Goal: Task Accomplishment & Management: Manage account settings

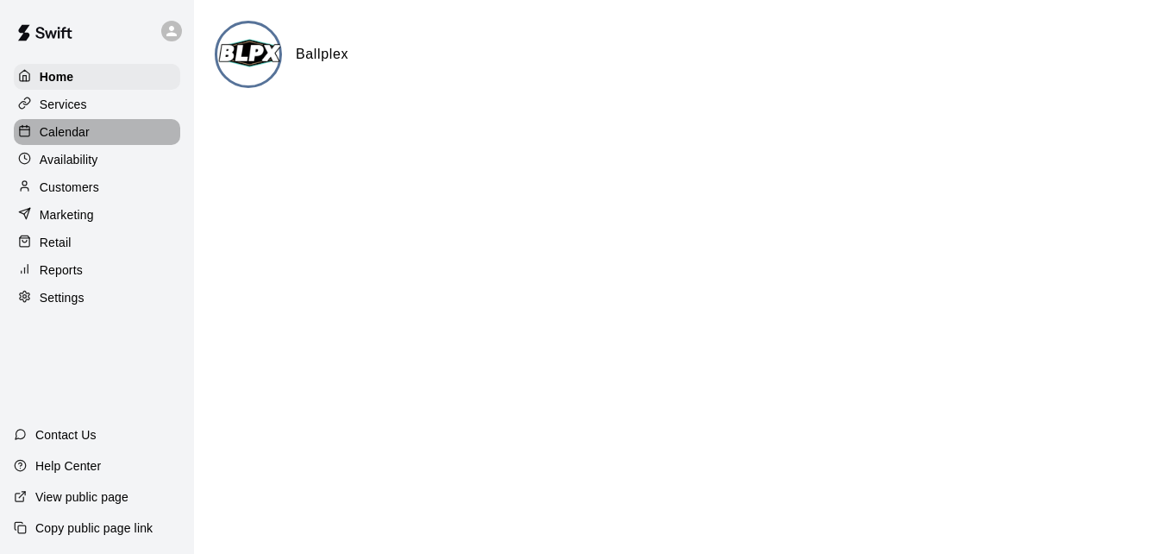
click at [106, 139] on div "Calendar" at bounding box center [97, 132] width 166 height 26
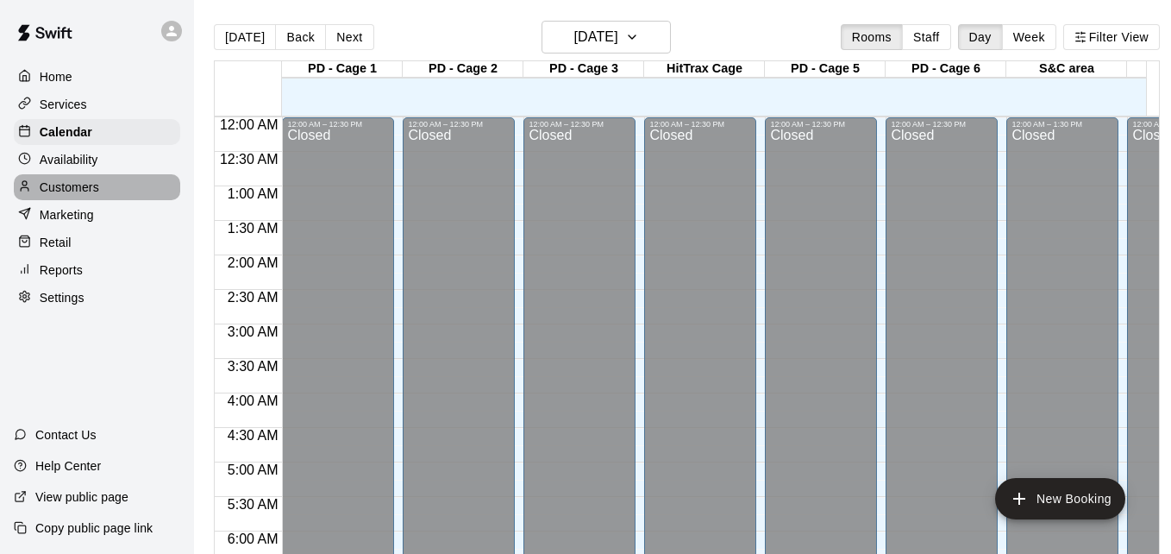
click at [89, 193] on p "Customers" at bounding box center [69, 186] width 59 height 17
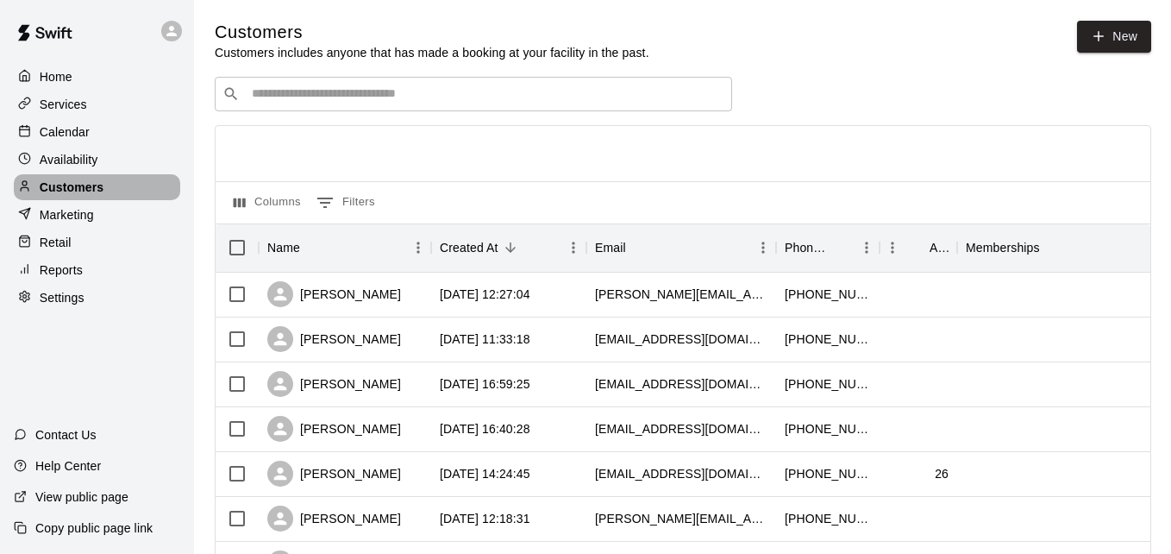
click at [89, 193] on p "Customers" at bounding box center [72, 186] width 64 height 17
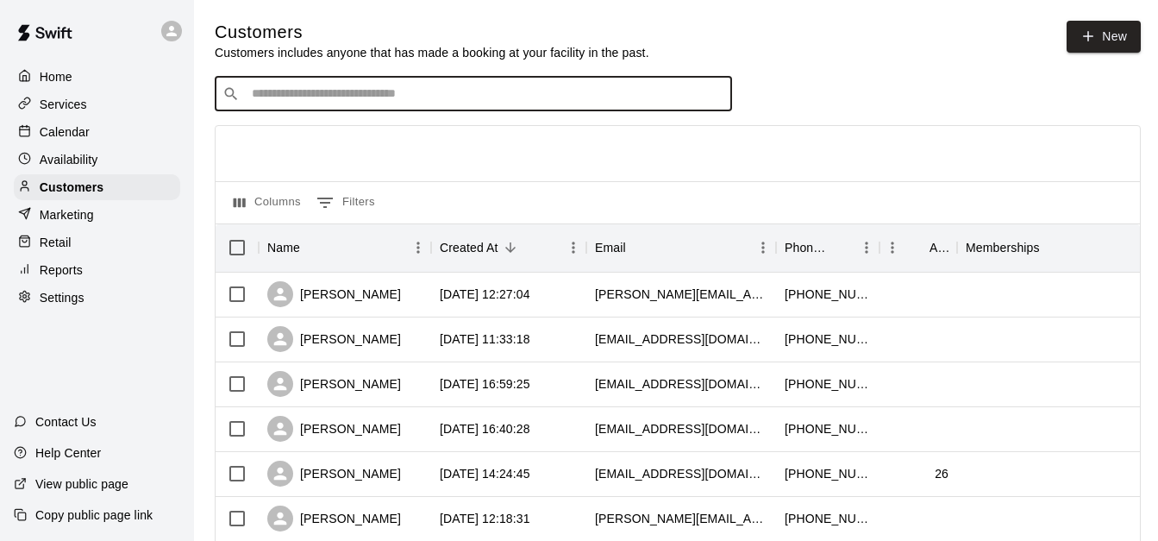
click at [341, 99] on input "Search customers by name or email" at bounding box center [486, 93] width 478 height 17
type input "****"
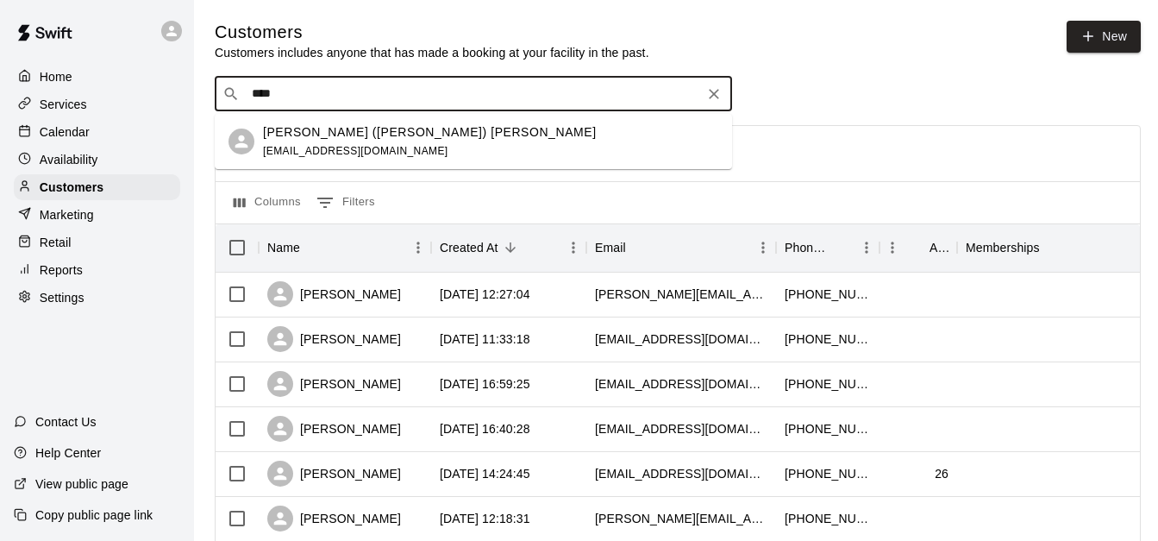
click at [403, 151] on div "[PERSON_NAME] ([PERSON_NAME]) [PERSON_NAME] [EMAIL_ADDRESS][DOMAIN_NAME]" at bounding box center [430, 141] width 334 height 37
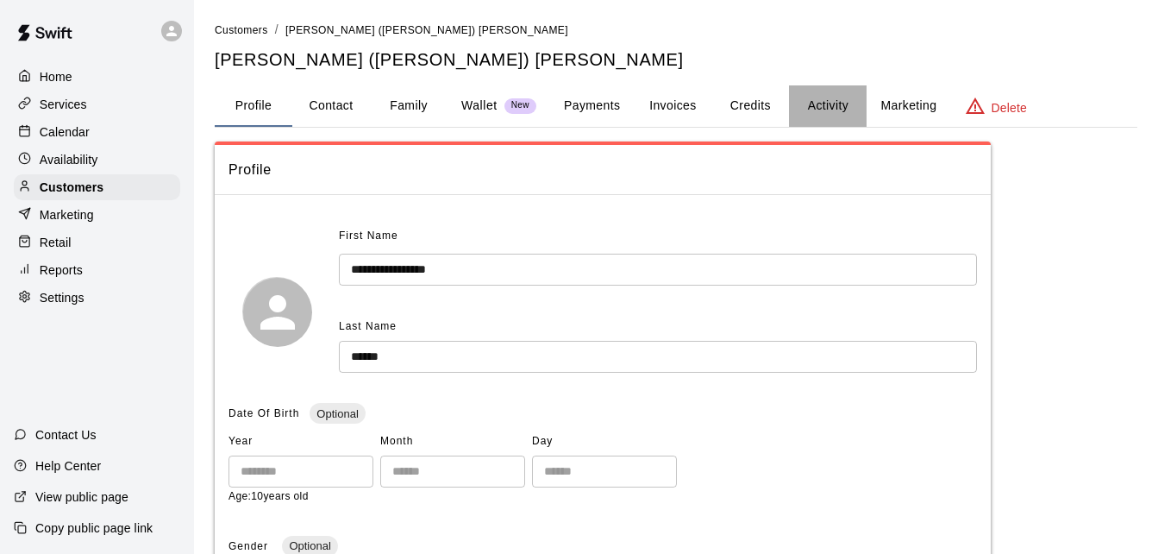
click at [826, 105] on button "Activity" at bounding box center [828, 105] width 78 height 41
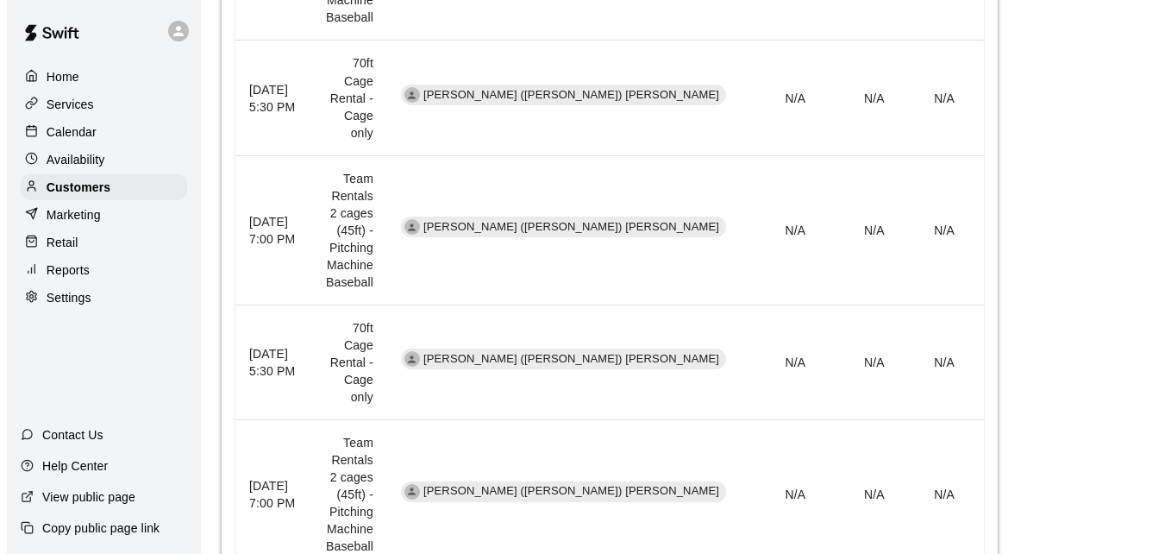
scroll to position [1310, 0]
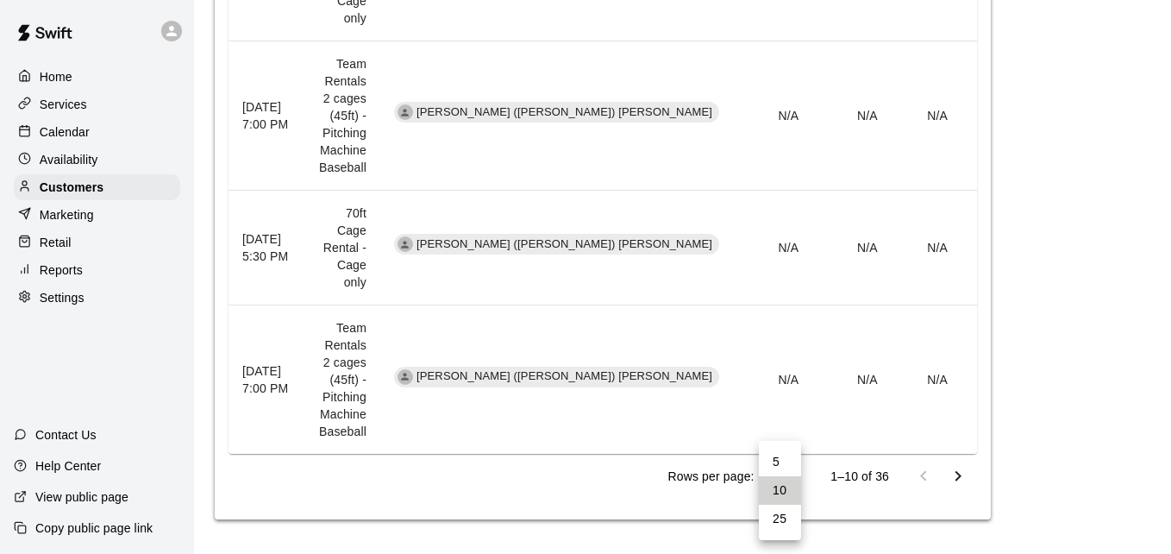
click at [790, 520] on li "25" at bounding box center [780, 518] width 42 height 28
type input "**"
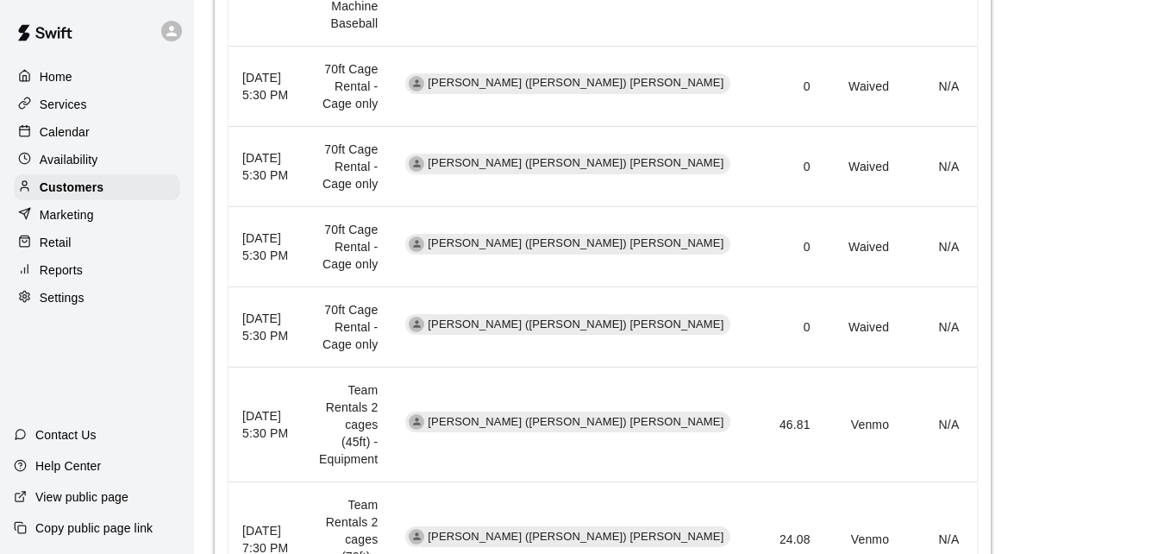
scroll to position [1824, 0]
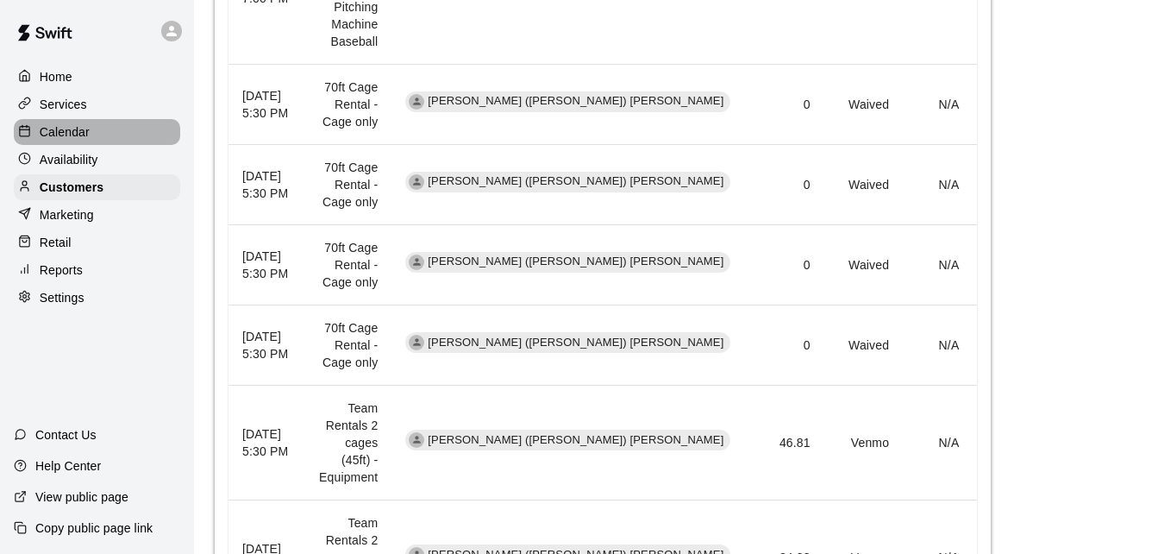
click at [82, 126] on p "Calendar" at bounding box center [65, 131] width 50 height 17
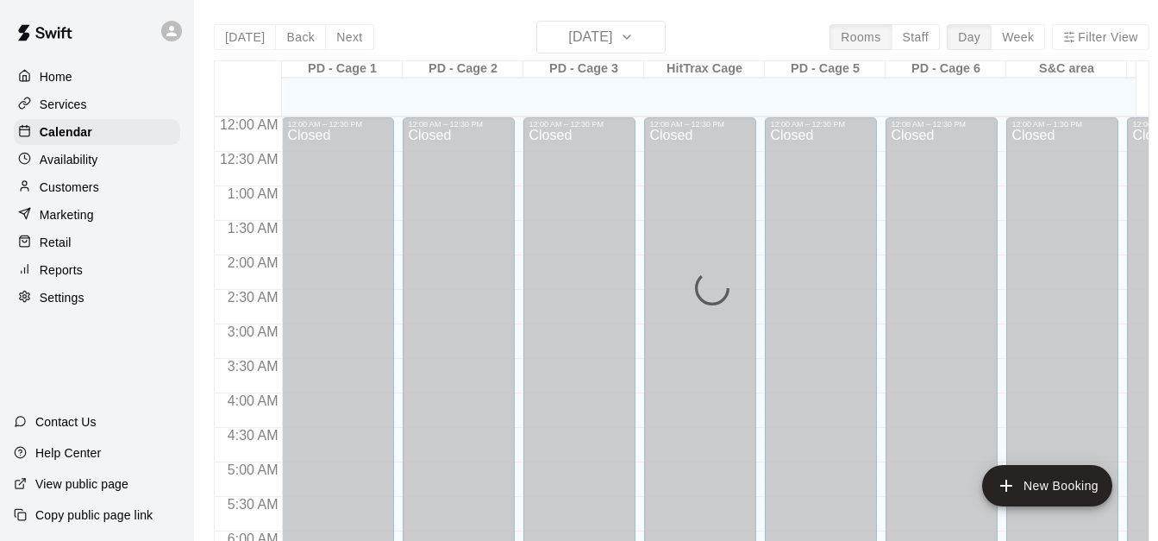
click at [649, 35] on div "[DATE] Back [DATE][DATE] Rooms Staff Day Week Filter View PD - Cage 1 14 Tue PD…" at bounding box center [682, 291] width 936 height 541
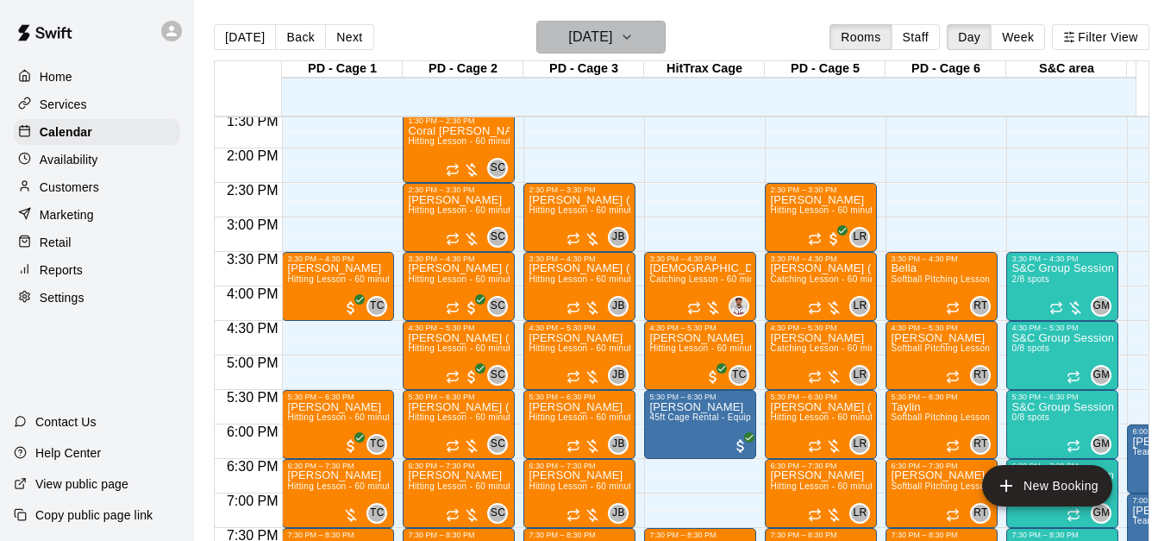
click at [634, 37] on icon "button" at bounding box center [627, 37] width 14 height 21
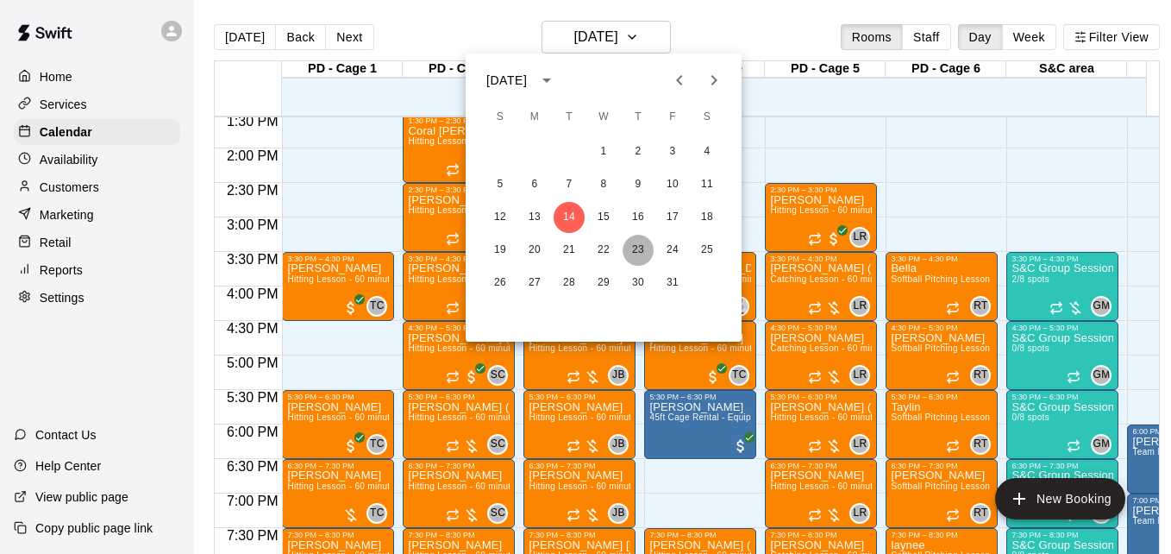
click at [637, 247] on button "23" at bounding box center [638, 250] width 31 height 31
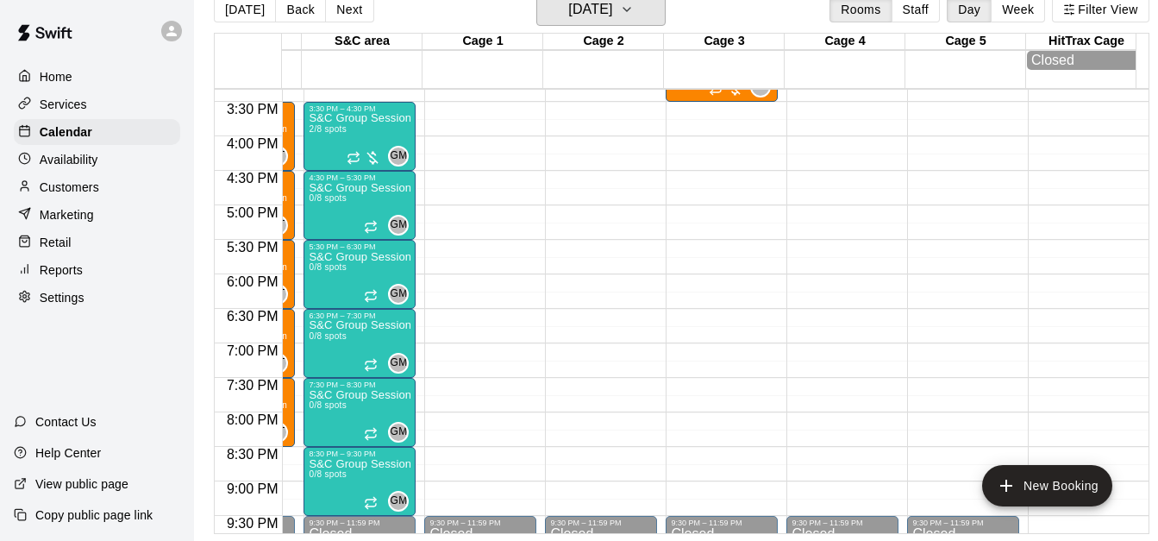
scroll to position [1038, 704]
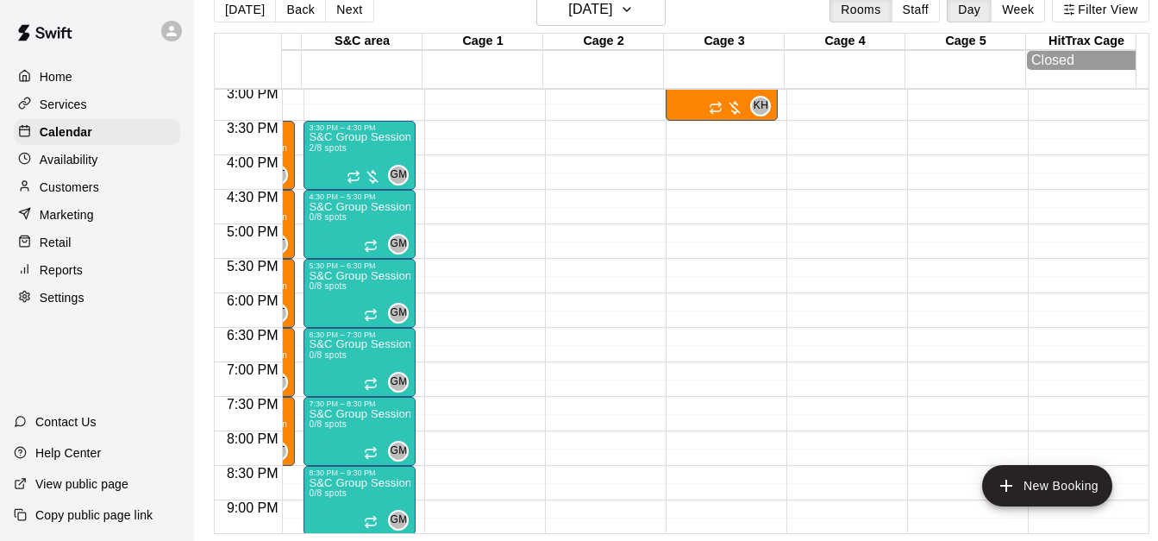
click at [141, 192] on div "Customers" at bounding box center [97, 187] width 166 height 26
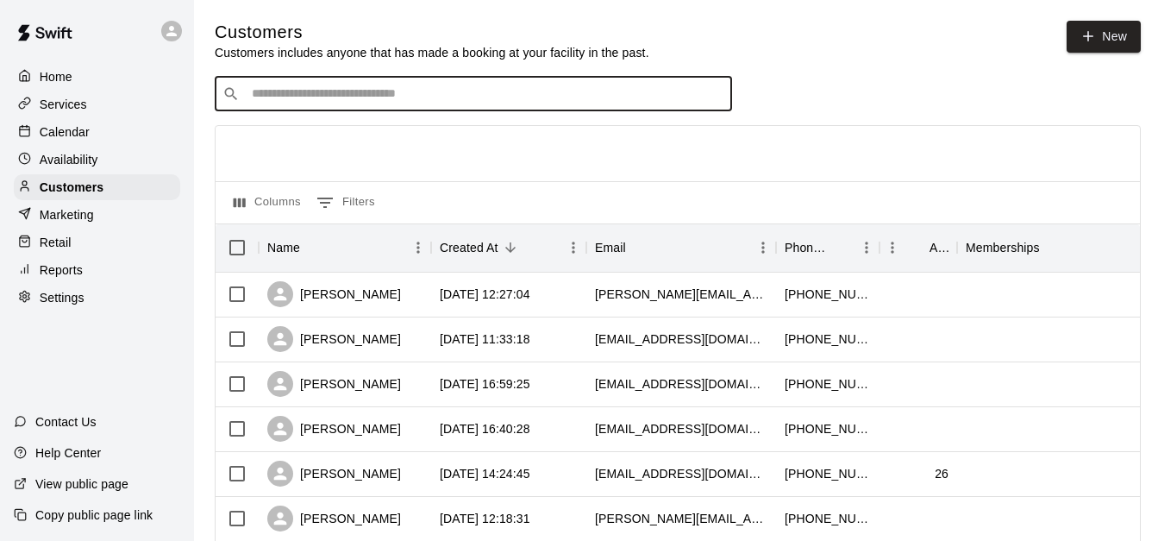
click at [334, 103] on input "Search customers by name or email" at bounding box center [486, 93] width 478 height 17
type input "****"
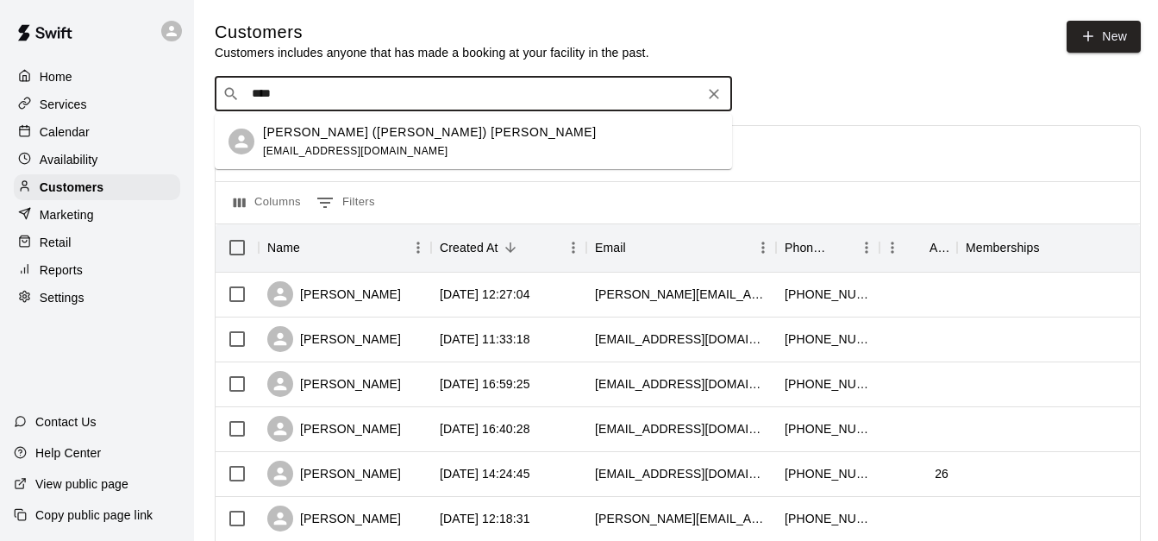
click at [411, 141] on div "[PERSON_NAME] ([PERSON_NAME]) [PERSON_NAME] [EMAIL_ADDRESS][DOMAIN_NAME]" at bounding box center [430, 141] width 334 height 37
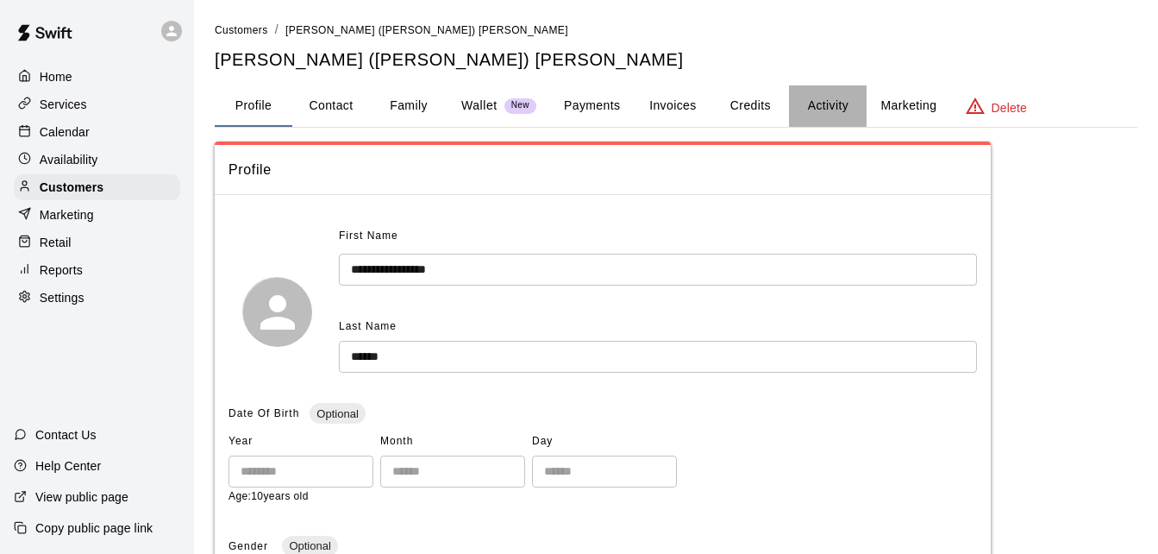
click at [837, 99] on button "Activity" at bounding box center [828, 105] width 78 height 41
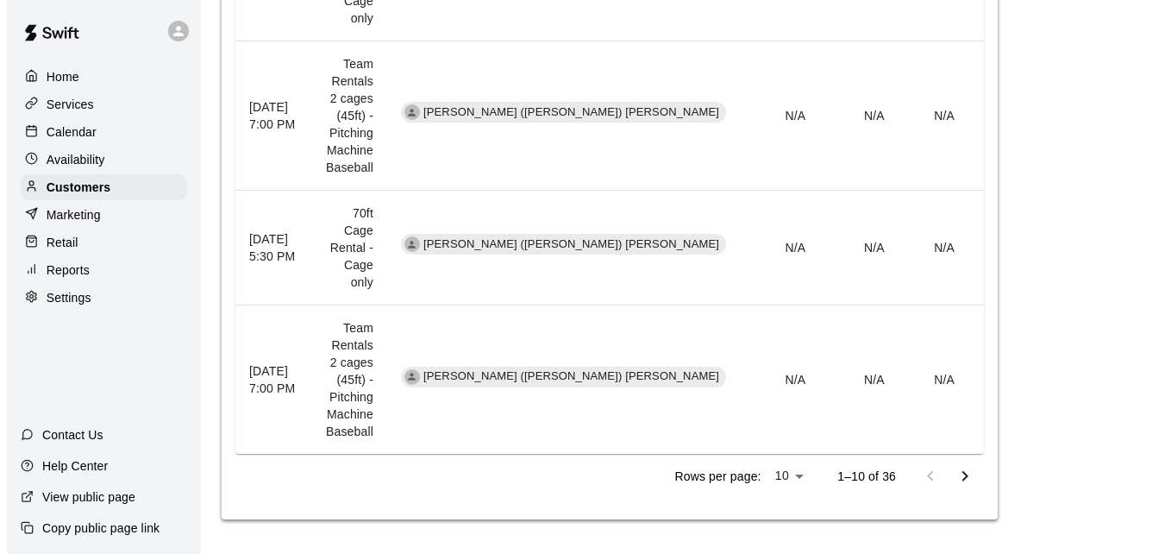
scroll to position [1310, 0]
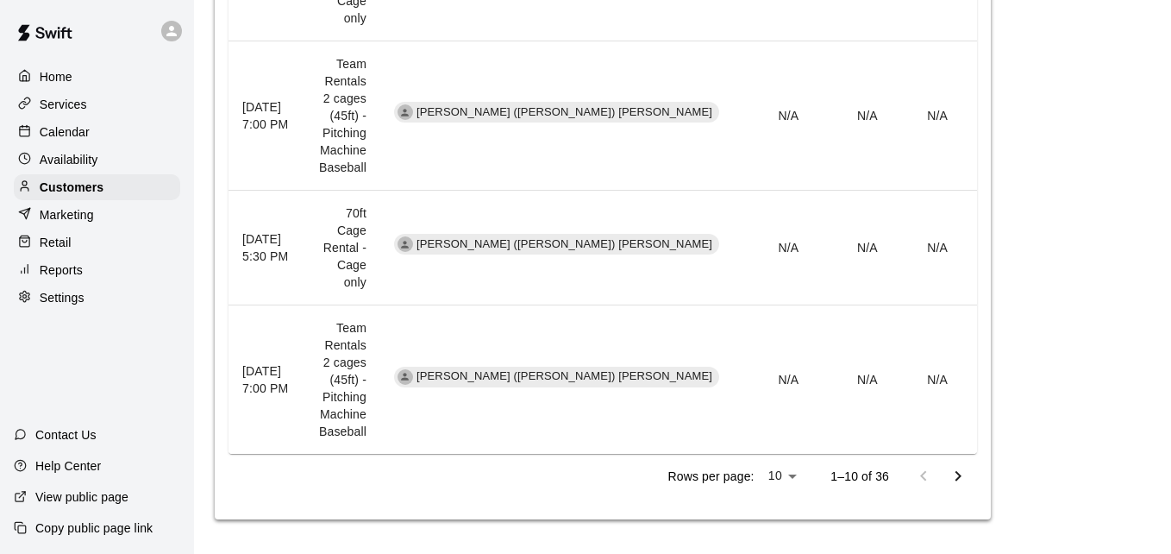
click at [786, 527] on li "25" at bounding box center [780, 518] width 42 height 28
type input "**"
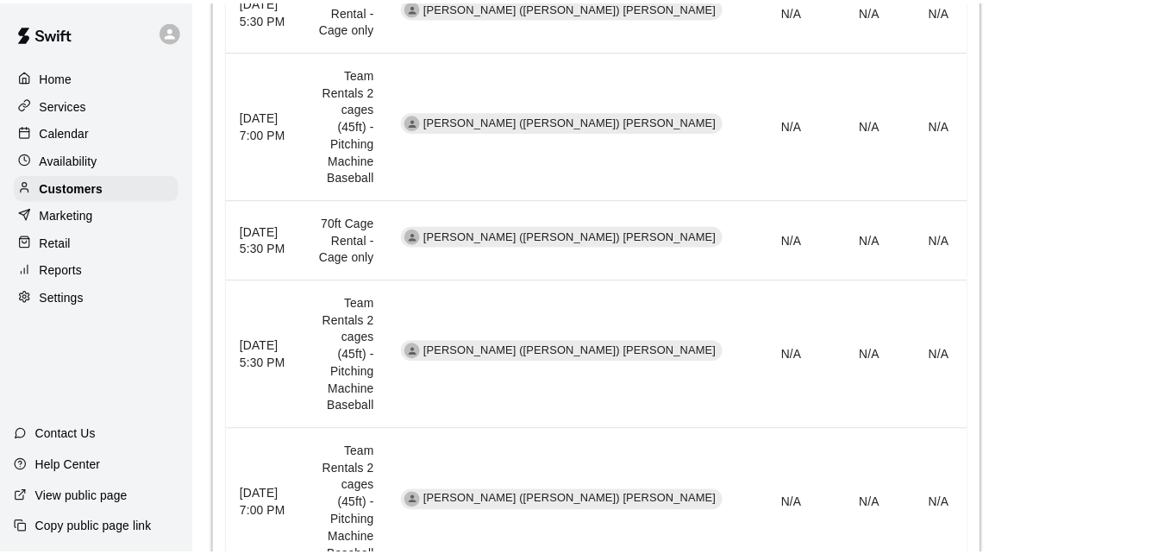
scroll to position [2582, 0]
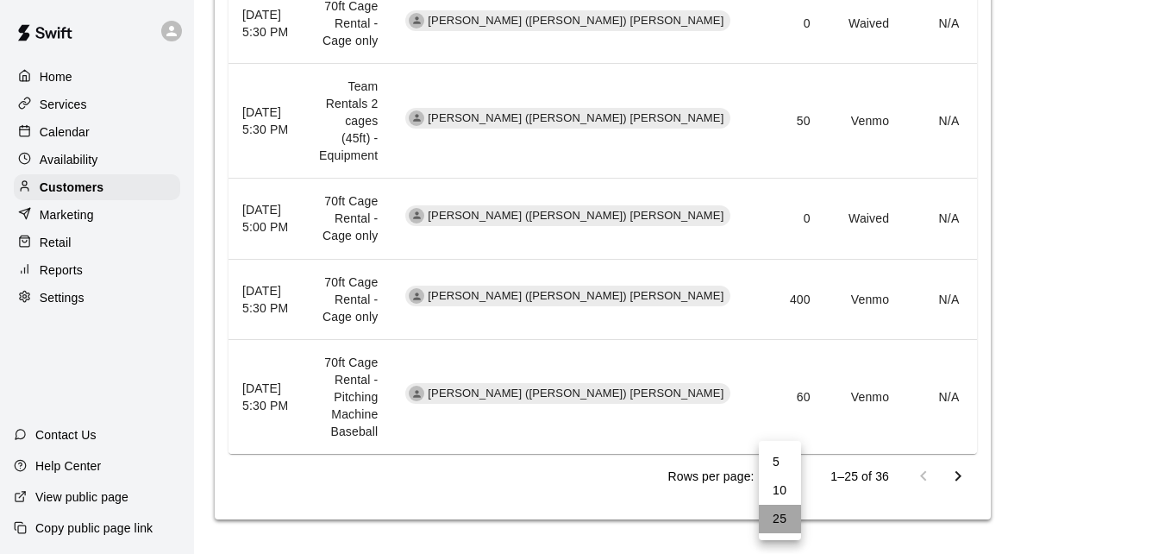
click at [772, 523] on li "25" at bounding box center [780, 518] width 42 height 28
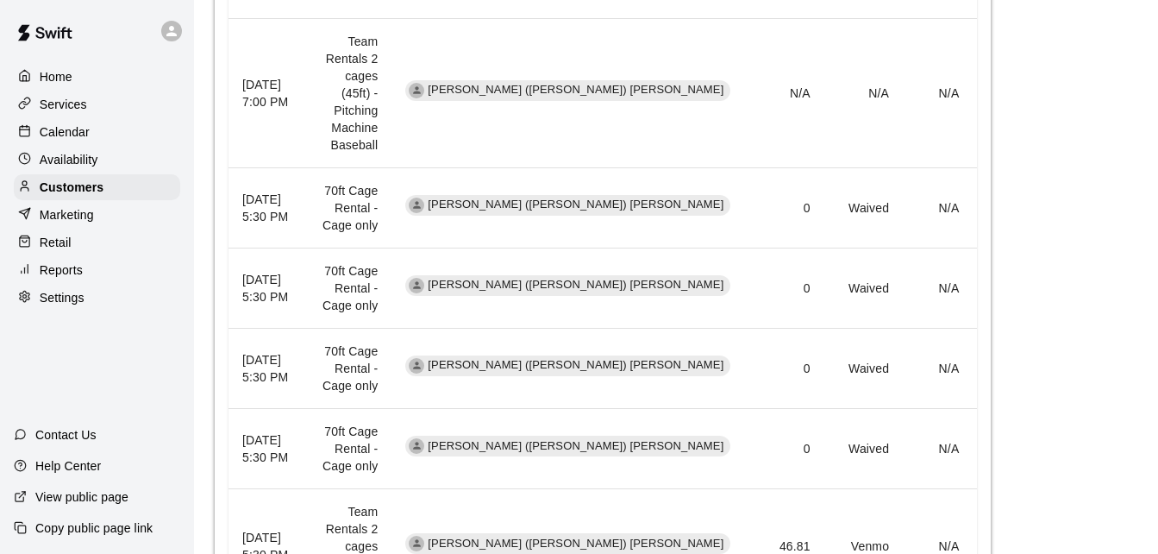
scroll to position [1686, 0]
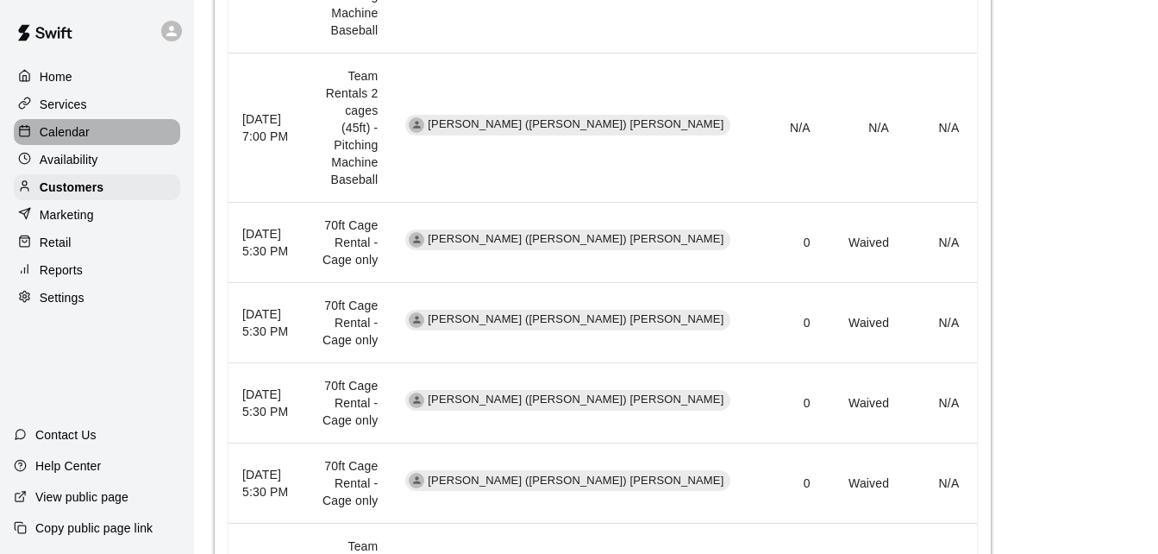
click at [101, 135] on div "Calendar" at bounding box center [97, 132] width 166 height 26
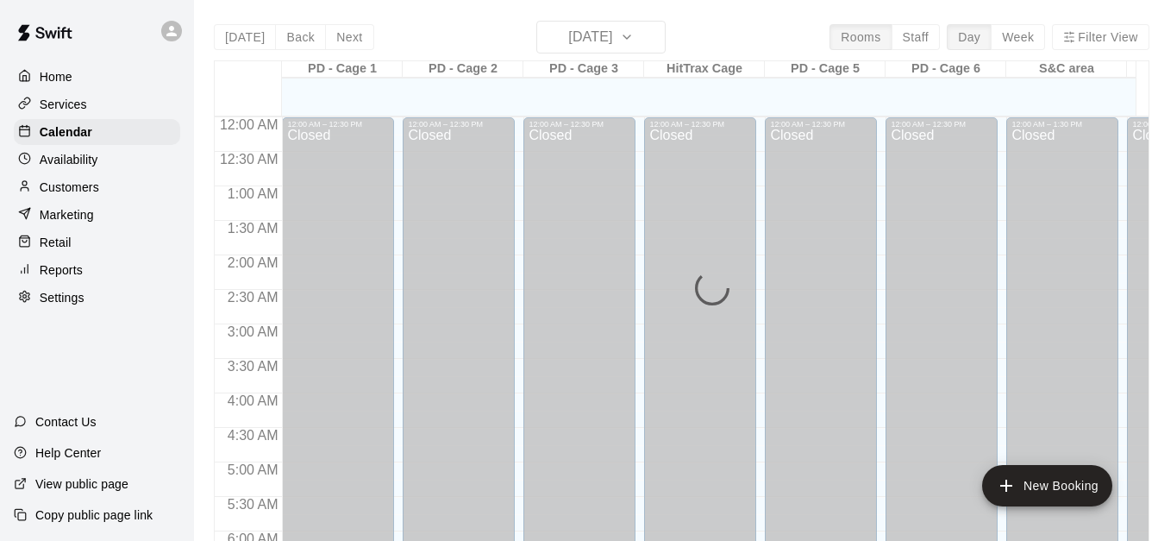
scroll to position [941, 0]
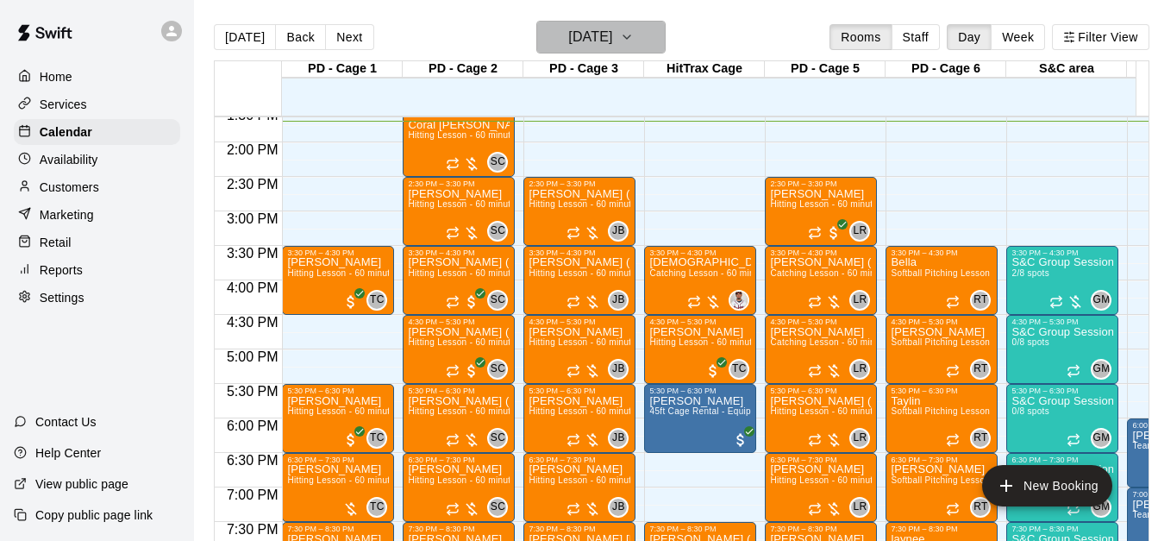
click at [634, 34] on icon "button" at bounding box center [627, 37] width 14 height 21
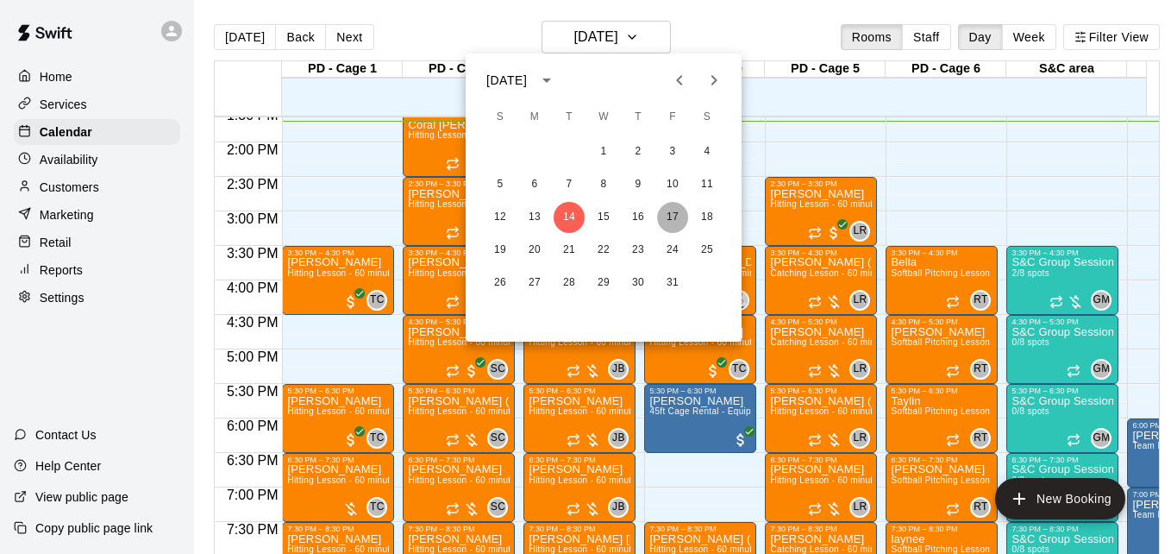
click at [679, 216] on button "17" at bounding box center [672, 217] width 31 height 31
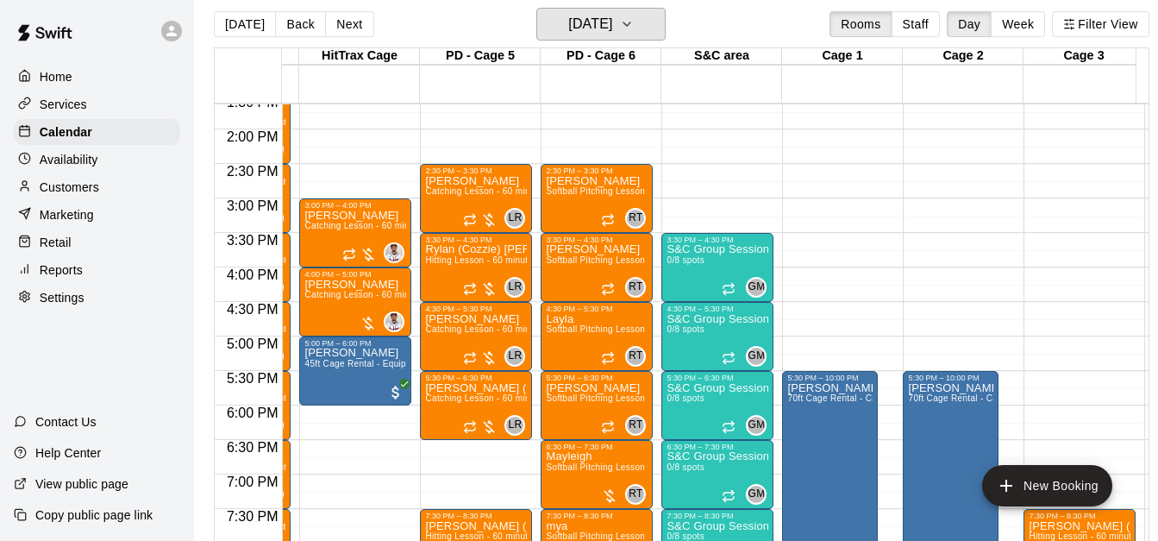
scroll to position [4, 0]
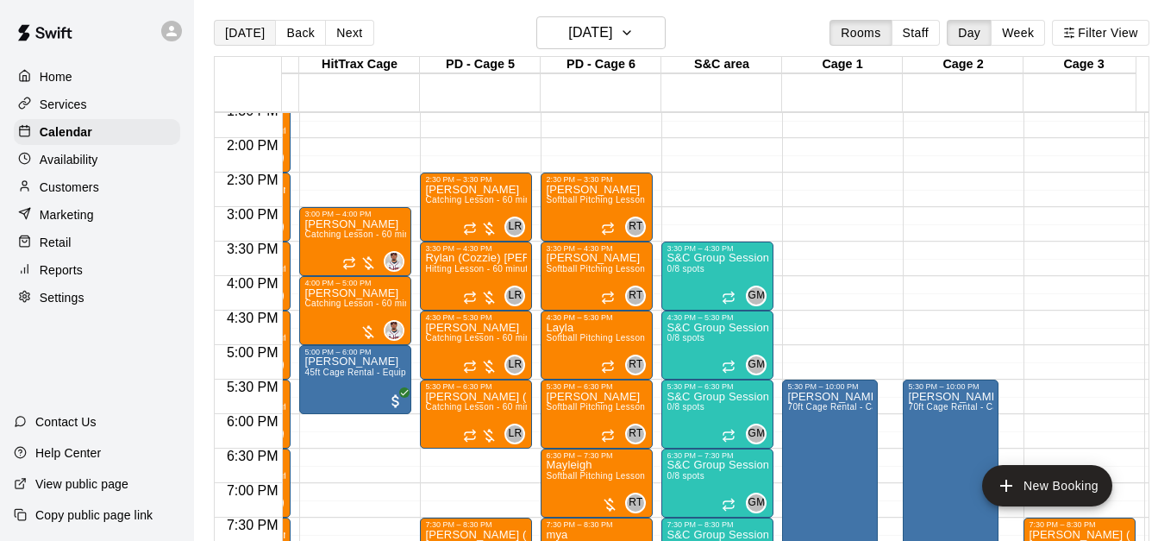
click at [244, 28] on button "[DATE]" at bounding box center [245, 33] width 62 height 26
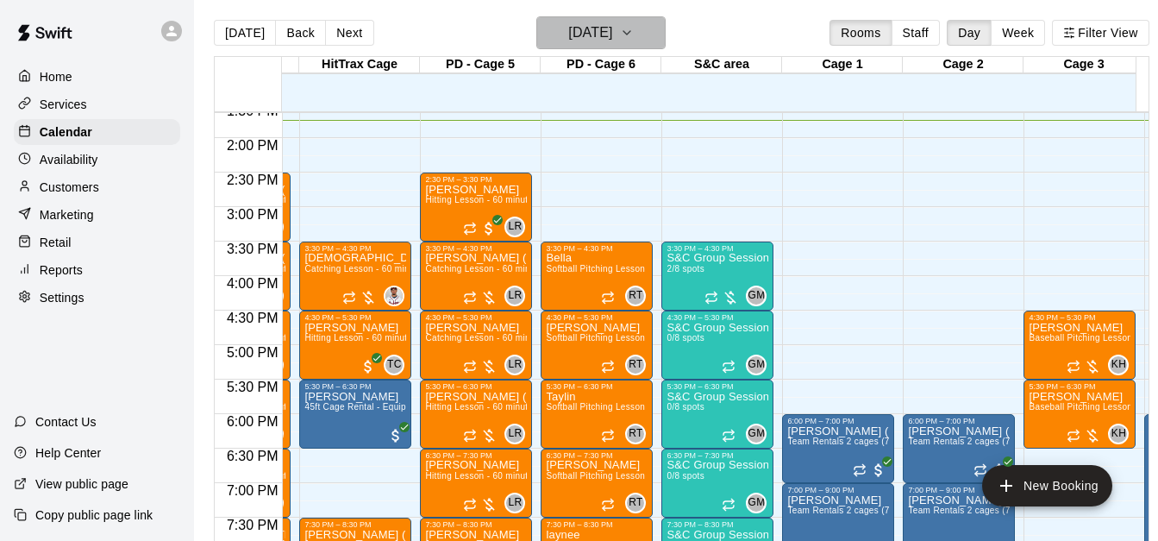
click at [634, 36] on icon "button" at bounding box center [627, 32] width 14 height 21
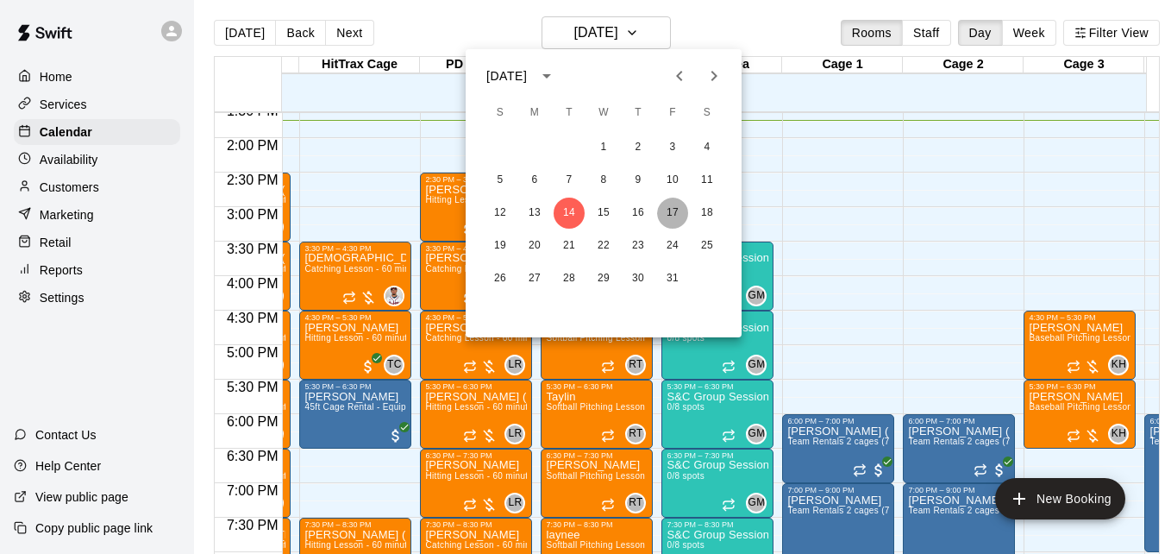
click at [672, 218] on button "17" at bounding box center [672, 212] width 31 height 31
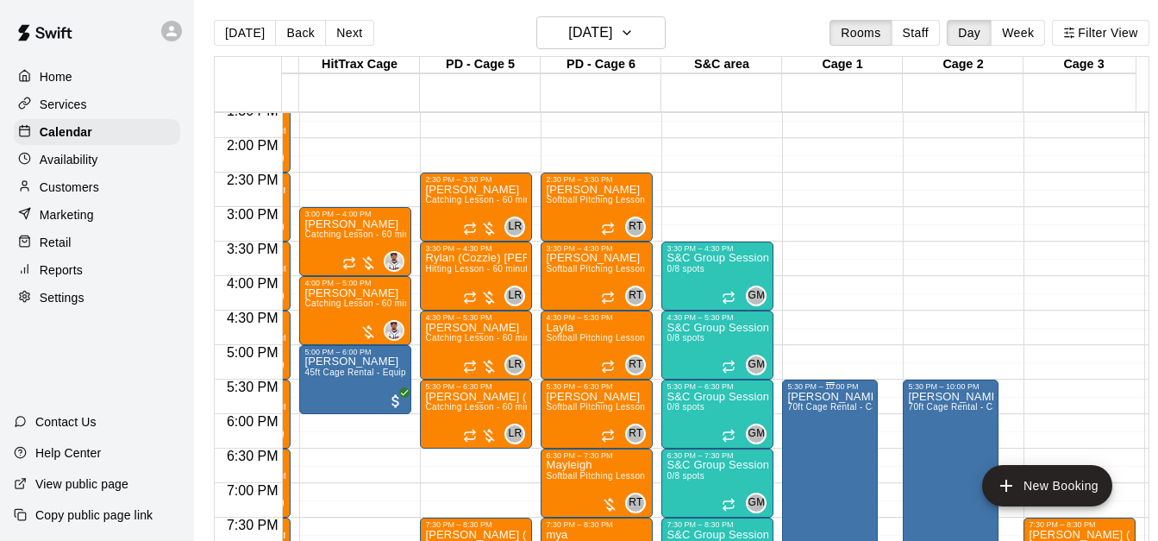
click at [842, 411] on span "70ft Cage Rental - Cage only" at bounding box center [846, 406] width 119 height 9
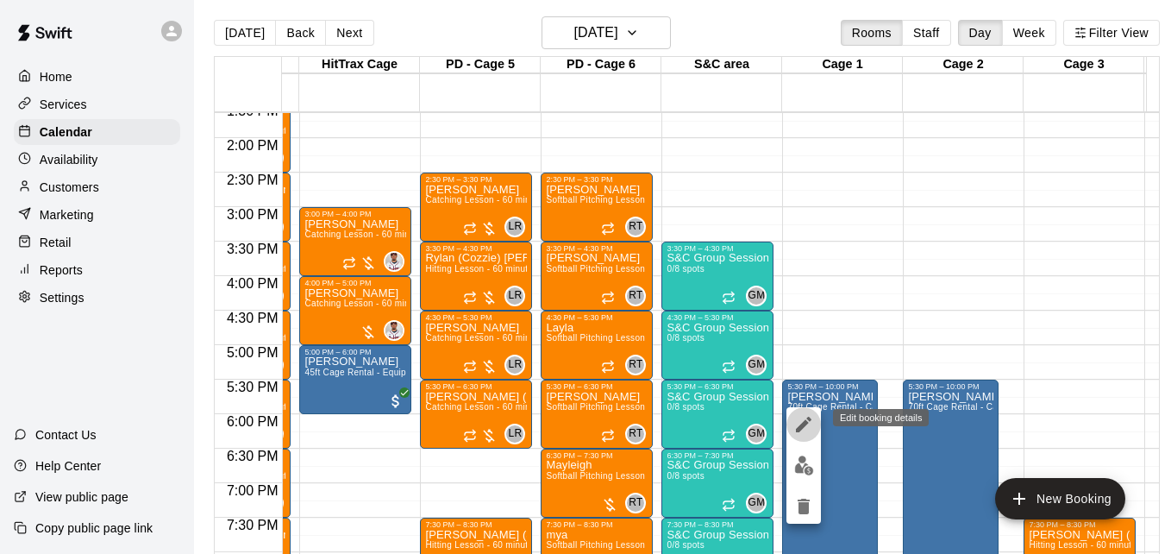
click at [808, 418] on icon "edit" at bounding box center [804, 424] width 16 height 16
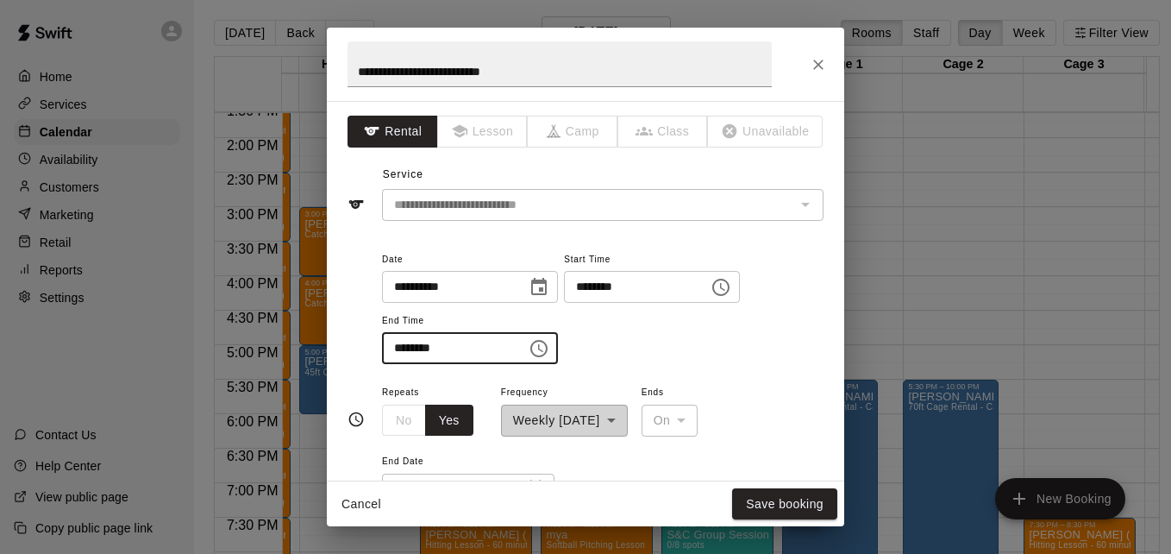
click at [404, 347] on input "********" at bounding box center [448, 348] width 133 height 32
type input "********"
click at [793, 500] on button "Save booking" at bounding box center [784, 504] width 105 height 32
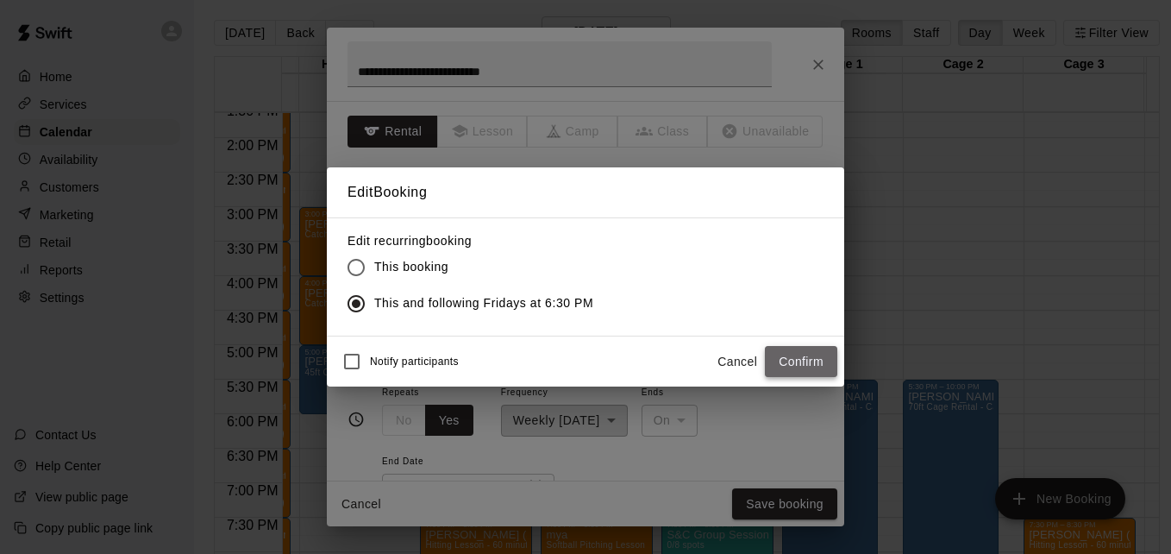
click at [790, 365] on button "Confirm" at bounding box center [801, 362] width 72 height 32
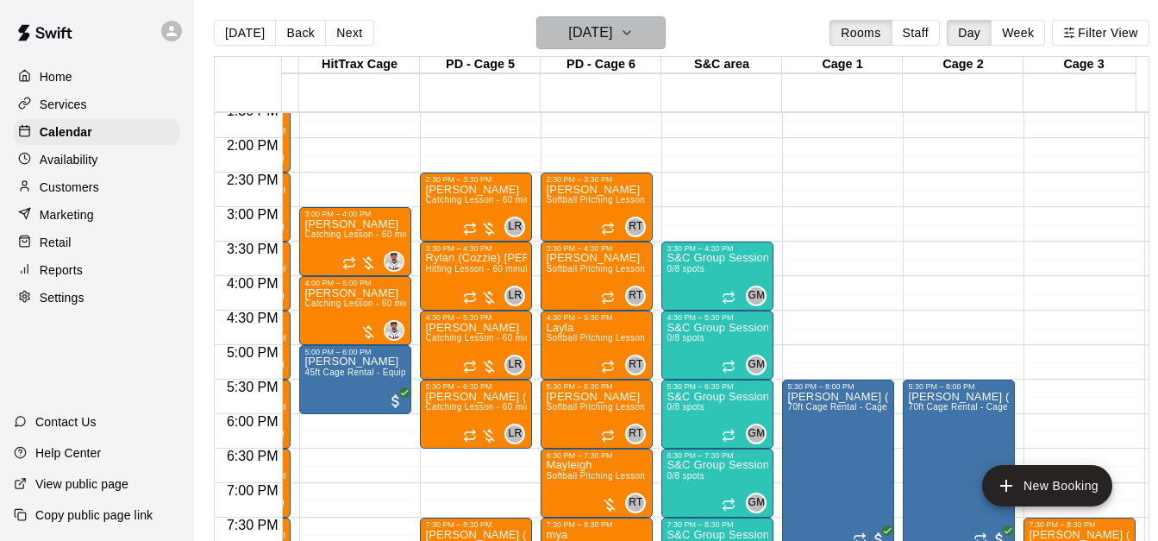
click at [660, 36] on button "[DATE]" at bounding box center [600, 32] width 129 height 33
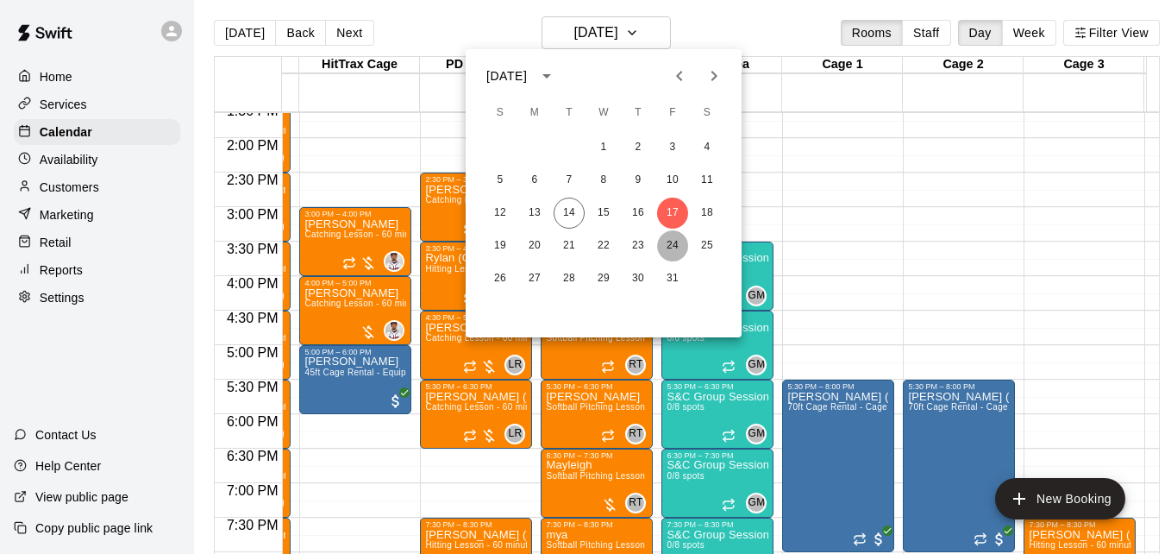
click at [676, 240] on button "24" at bounding box center [672, 245] width 31 height 31
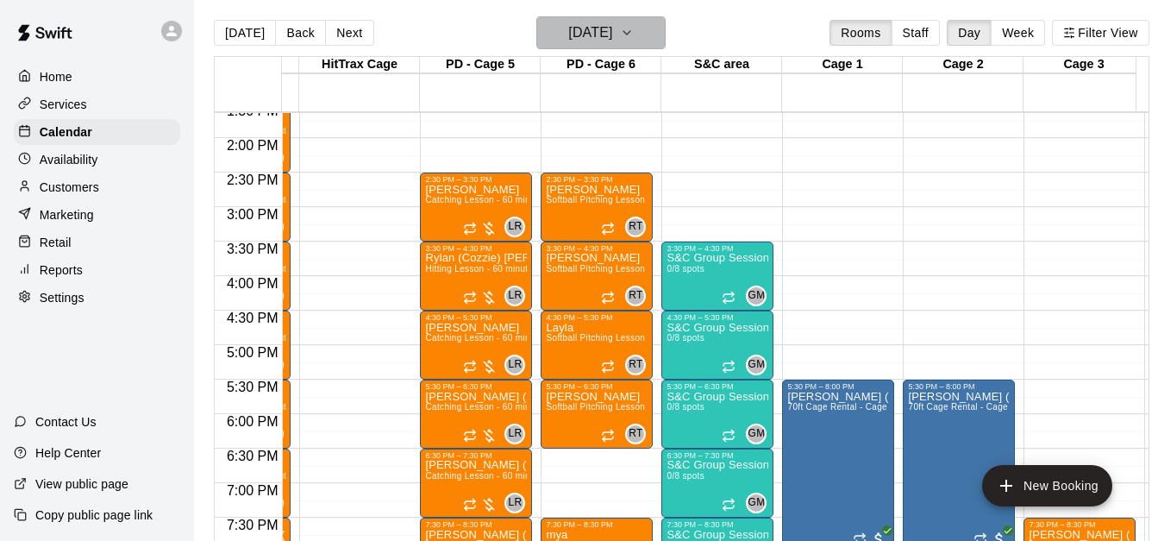
click at [634, 29] on icon "button" at bounding box center [627, 32] width 14 height 21
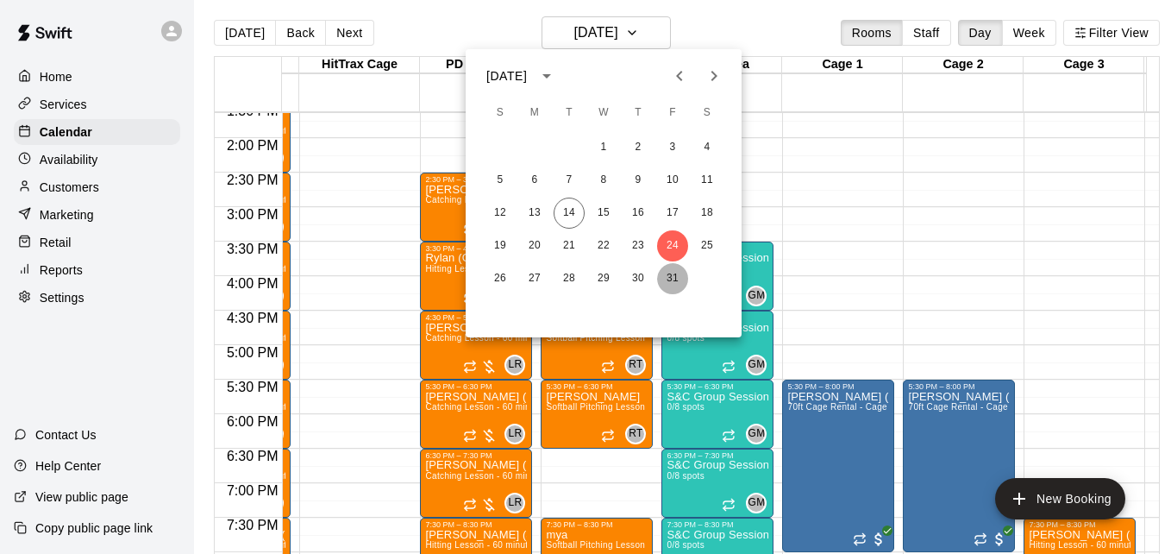
click at [664, 270] on button "31" at bounding box center [672, 278] width 31 height 31
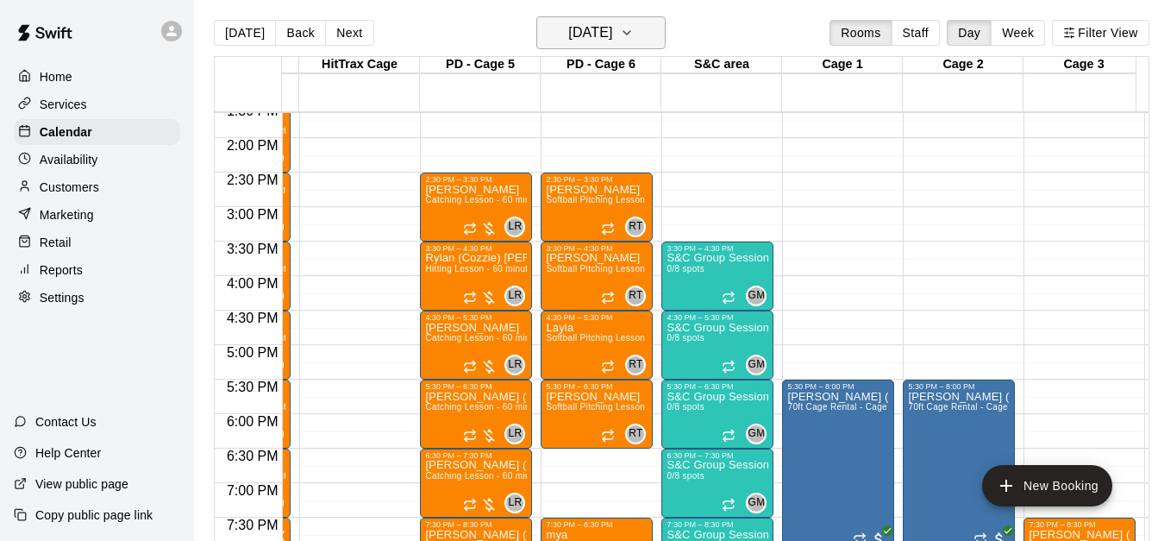
click at [657, 33] on button "[DATE]" at bounding box center [600, 32] width 129 height 33
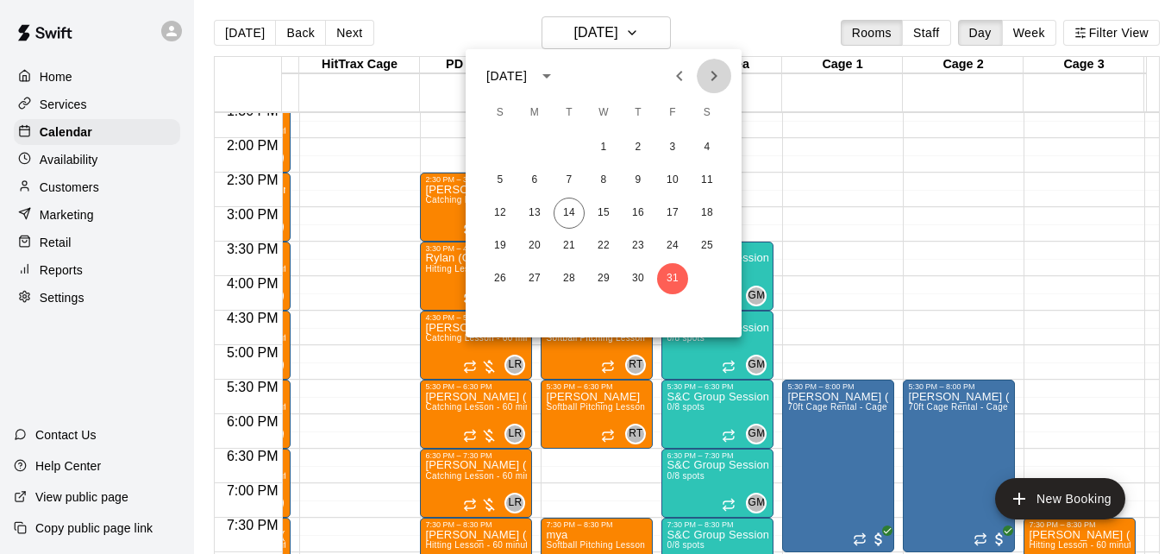
click at [706, 69] on icon "Next month" at bounding box center [714, 76] width 21 height 21
click at [669, 179] on button "7" at bounding box center [672, 180] width 31 height 31
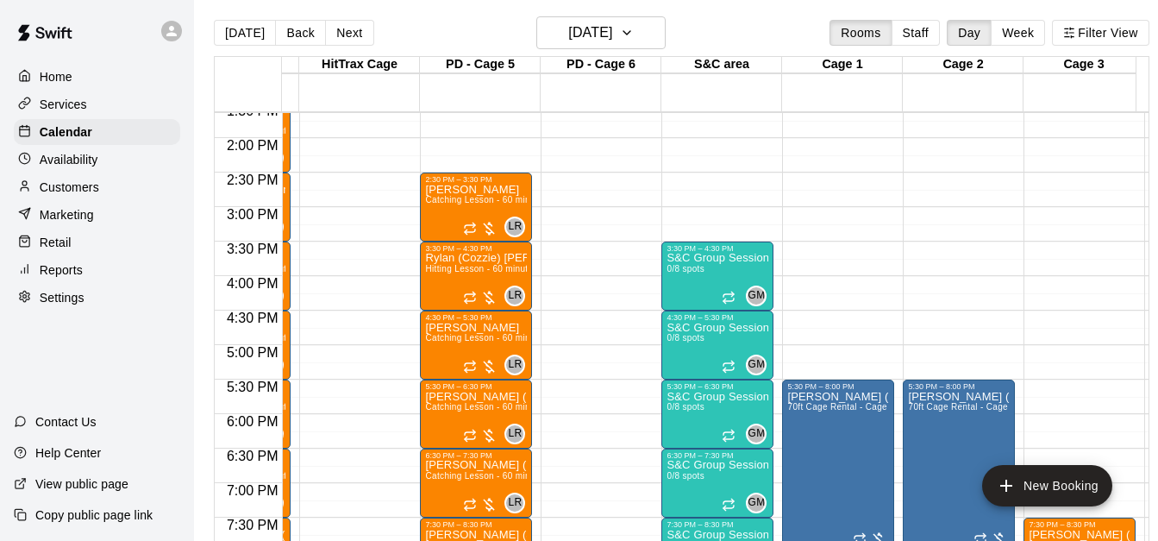
click at [669, 179] on div "12:00 AM – 1:30 PM Closed 3:30 PM – 4:30 PM S&C Group Session 0/8 spots GM 0 4:…" at bounding box center [717, 0] width 112 height 1656
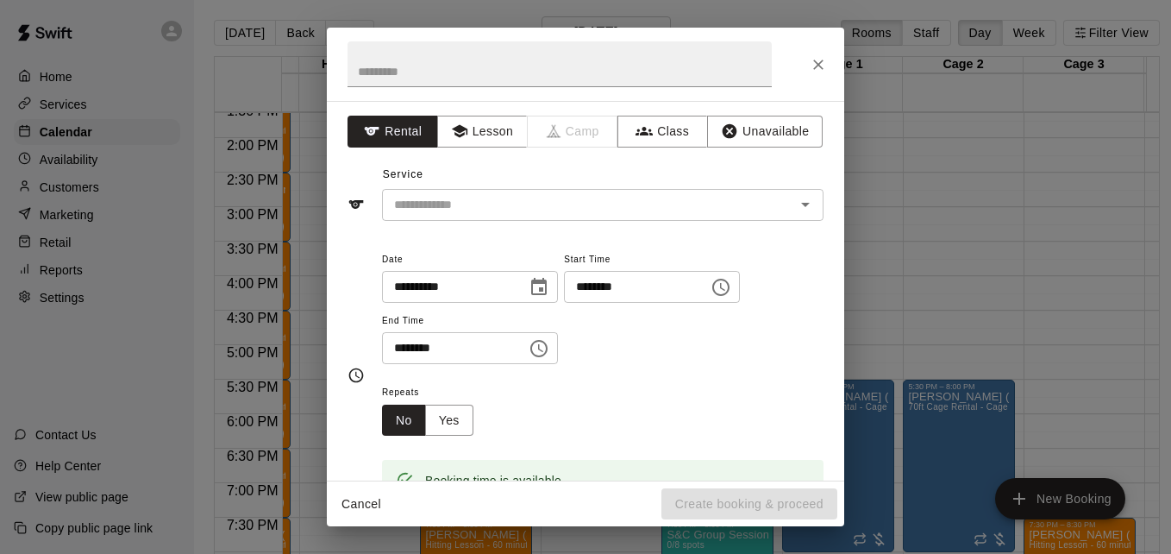
click at [669, 179] on div "Service ​" at bounding box center [585, 190] width 476 height 59
click at [818, 62] on icon "Close" at bounding box center [818, 64] width 17 height 17
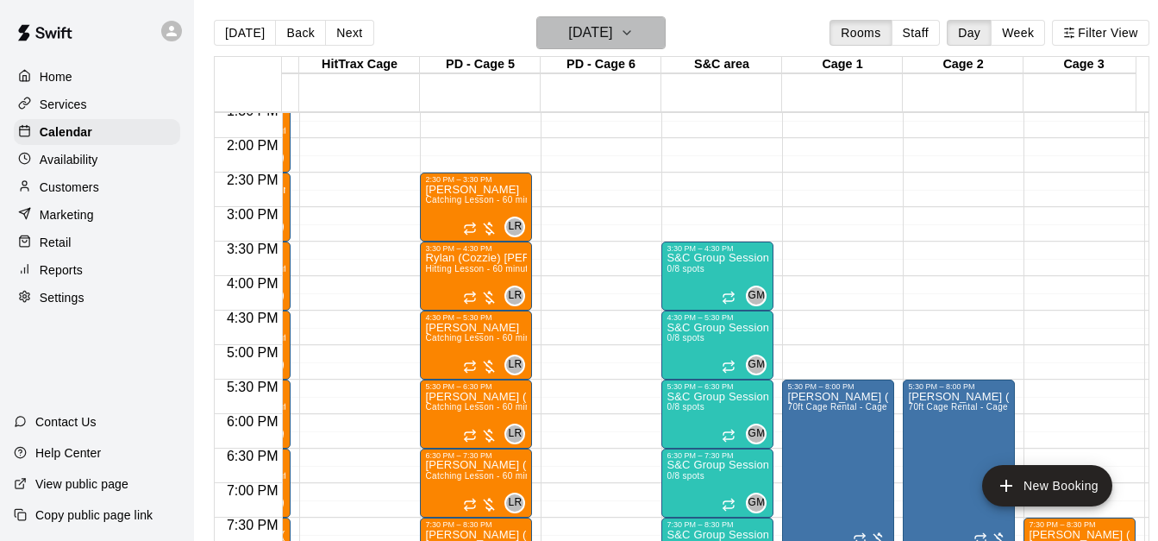
click at [612, 34] on h6 "[DATE]" at bounding box center [590, 33] width 44 height 24
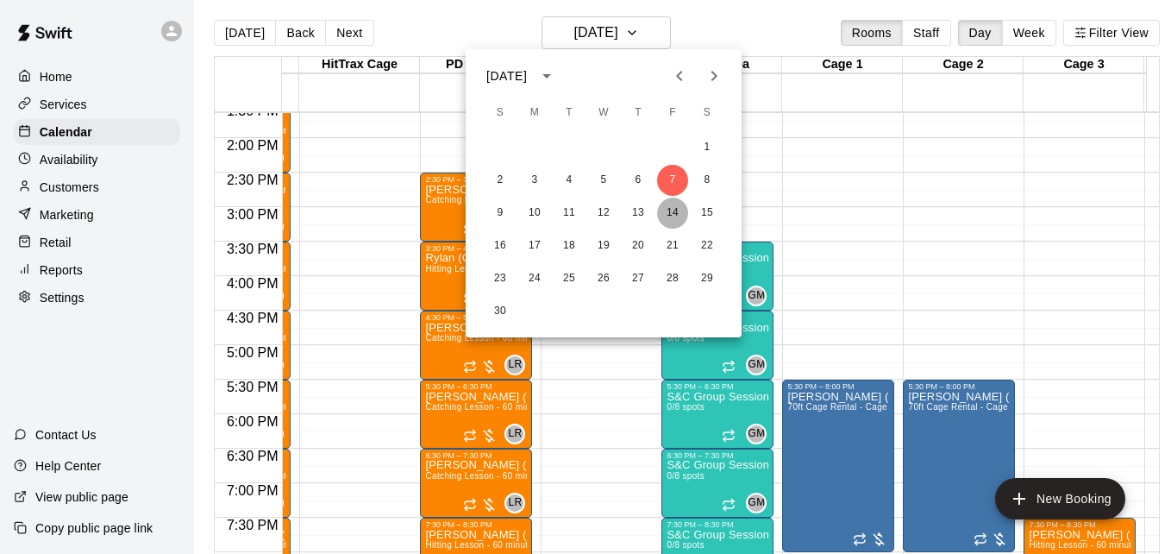
click at [673, 216] on button "14" at bounding box center [672, 212] width 31 height 31
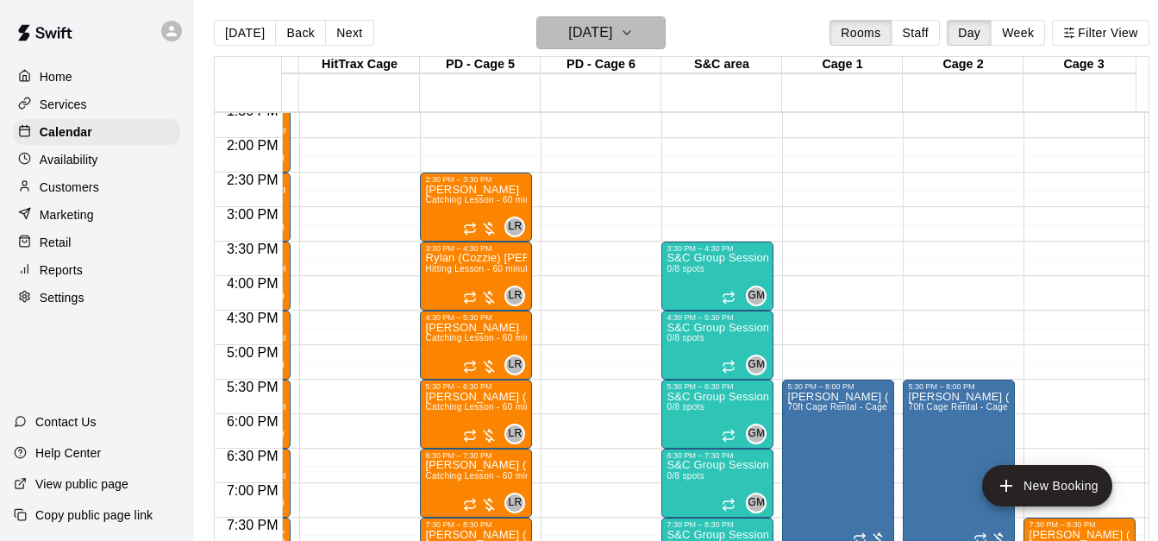
click at [612, 41] on h6 "[DATE]" at bounding box center [590, 33] width 44 height 24
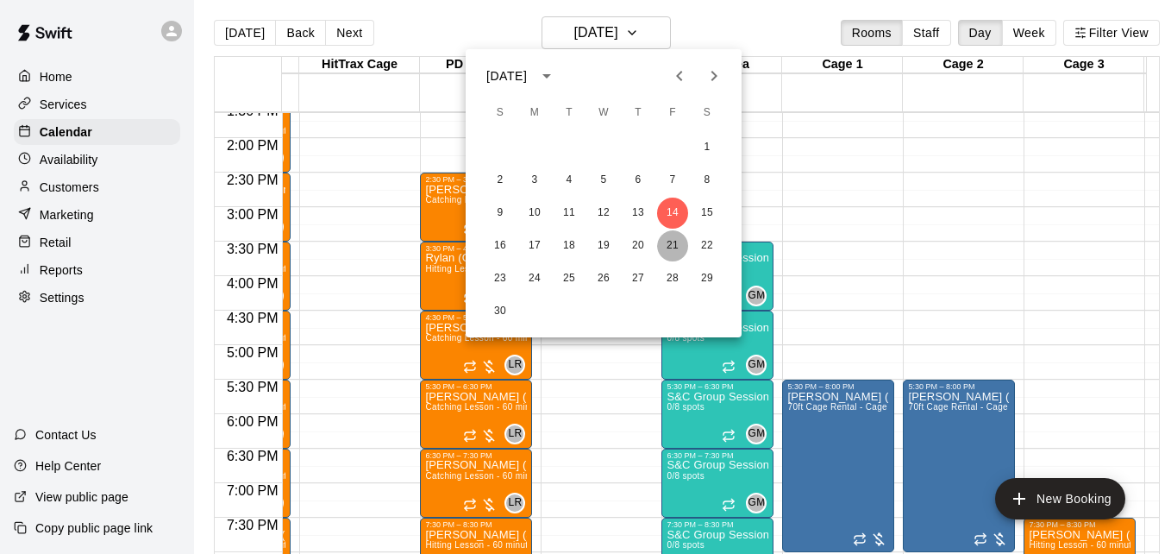
click at [672, 247] on button "21" at bounding box center [672, 245] width 31 height 31
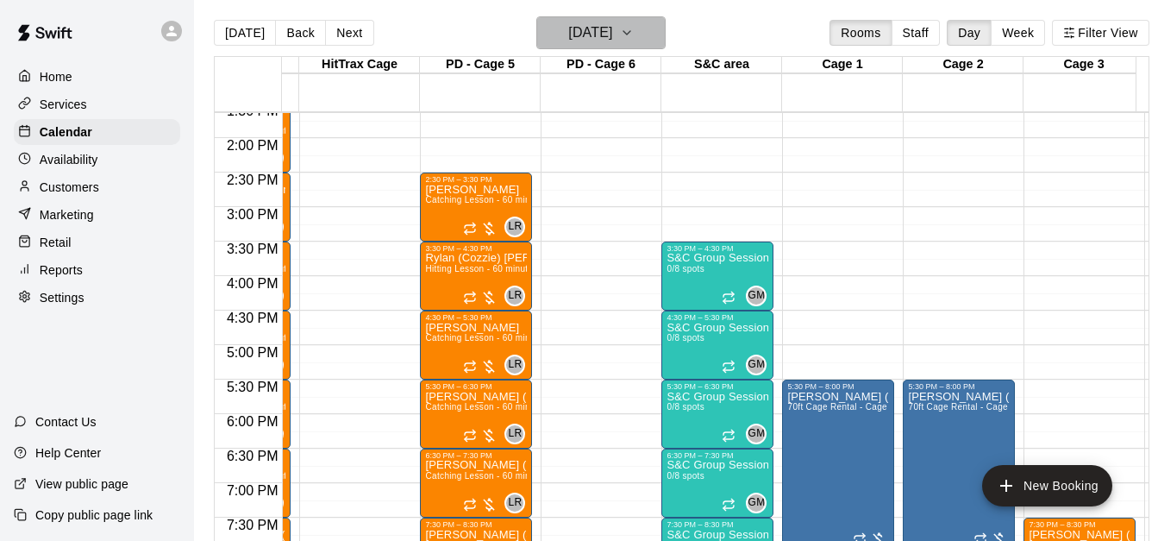
click at [634, 42] on icon "button" at bounding box center [627, 32] width 14 height 21
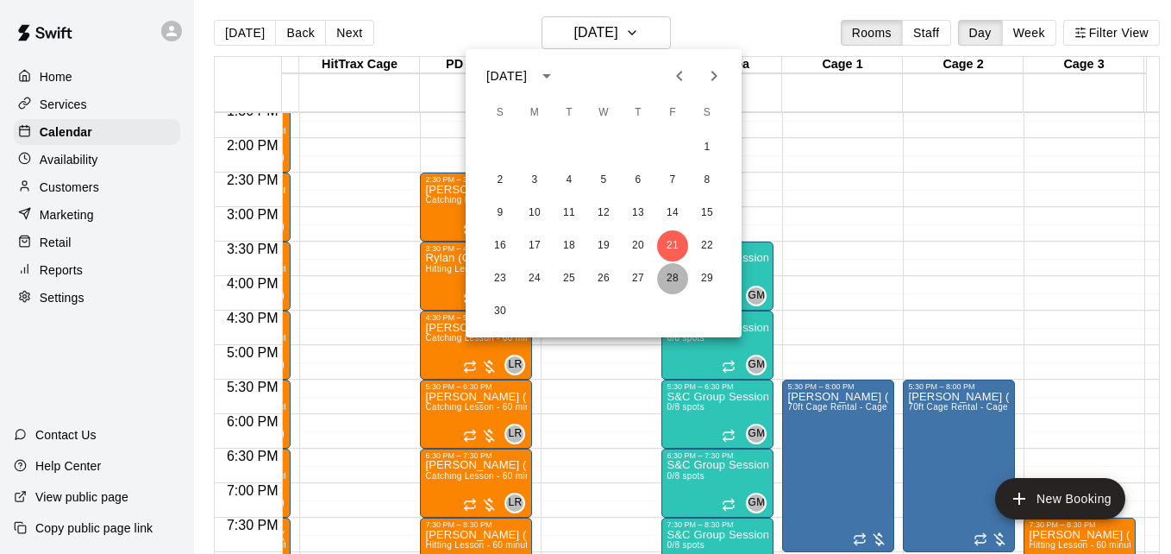
click at [668, 276] on button "28" at bounding box center [672, 278] width 31 height 31
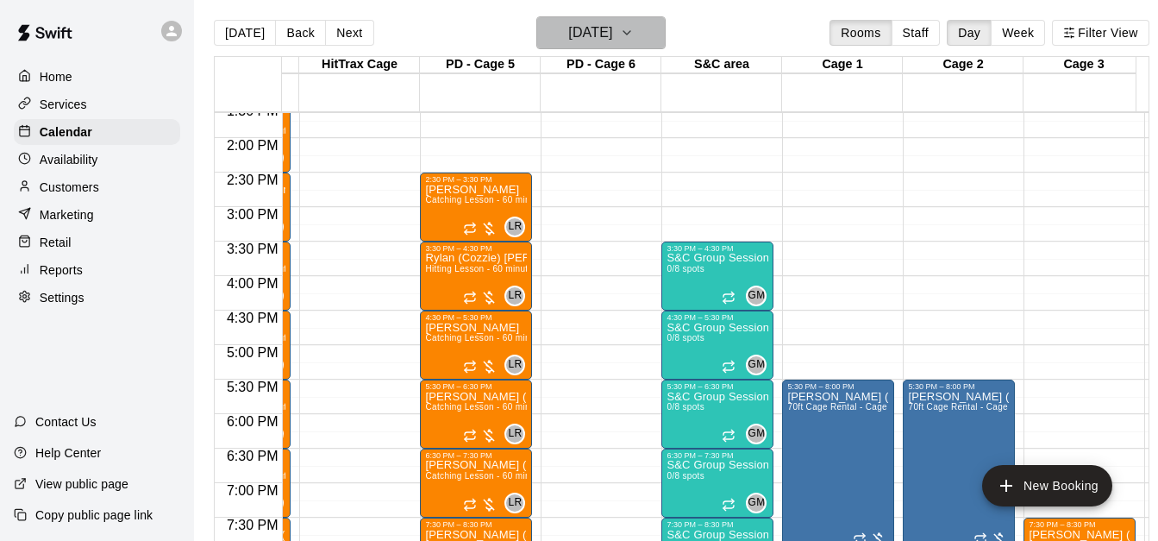
click at [634, 41] on icon "button" at bounding box center [627, 32] width 14 height 21
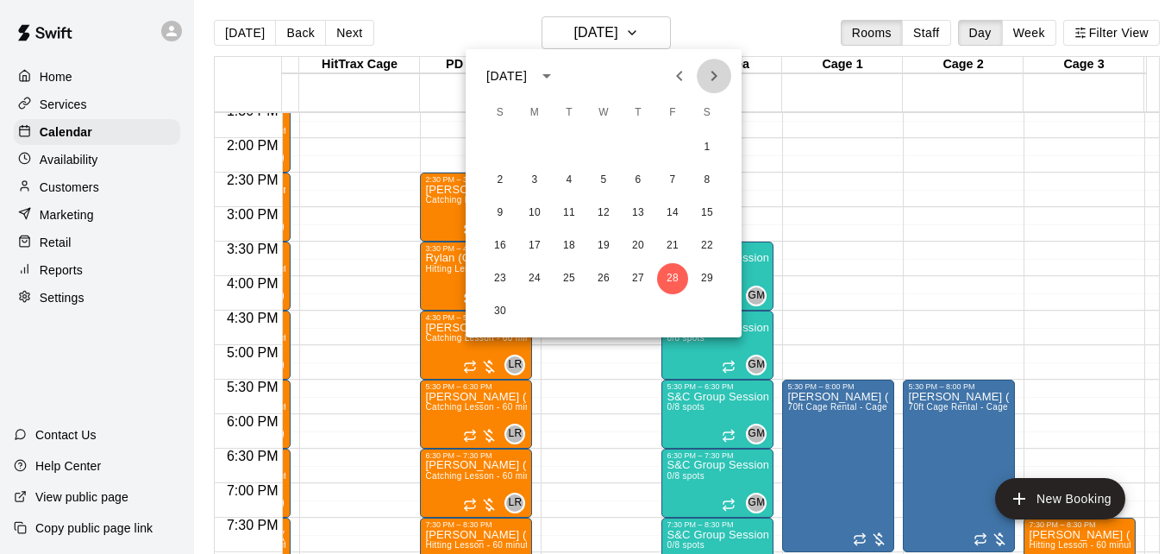
click at [709, 76] on icon "Next month" at bounding box center [714, 76] width 21 height 21
click at [667, 145] on button "5" at bounding box center [672, 147] width 31 height 31
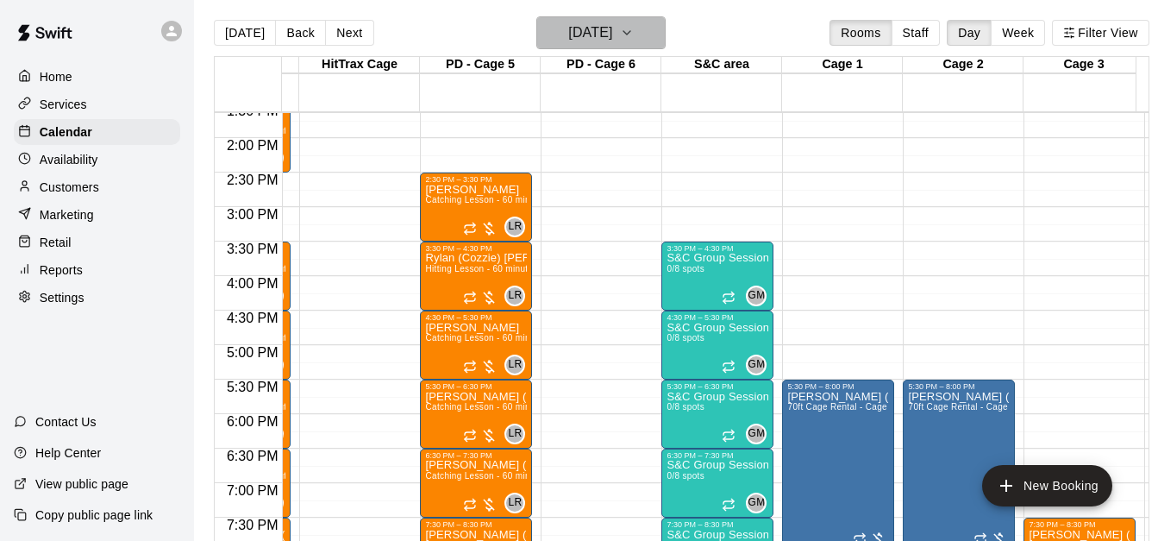
click at [634, 30] on icon "button" at bounding box center [627, 32] width 14 height 21
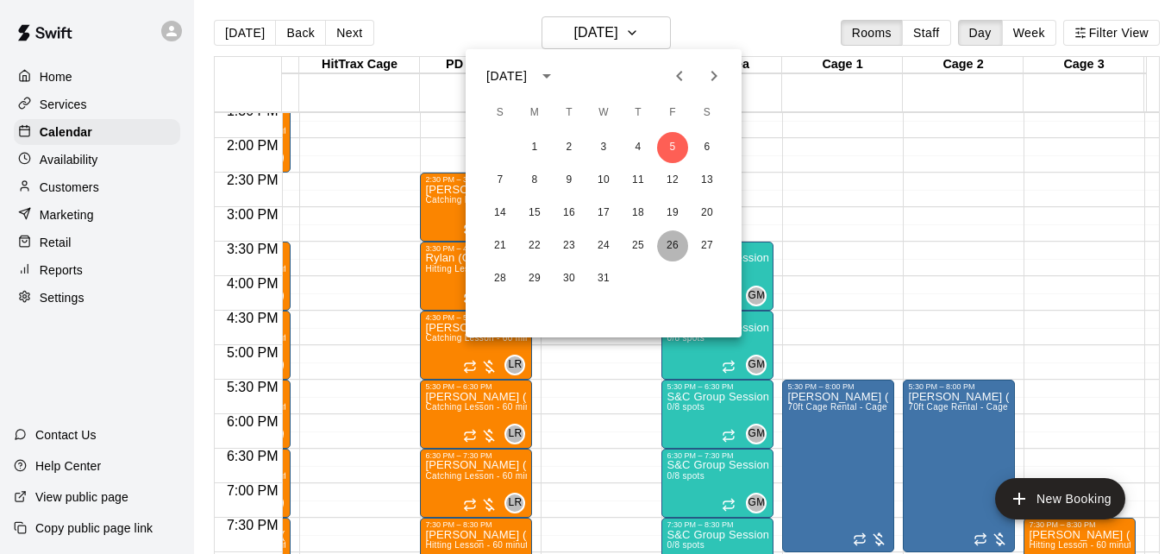
click at [664, 249] on button "26" at bounding box center [672, 245] width 31 height 31
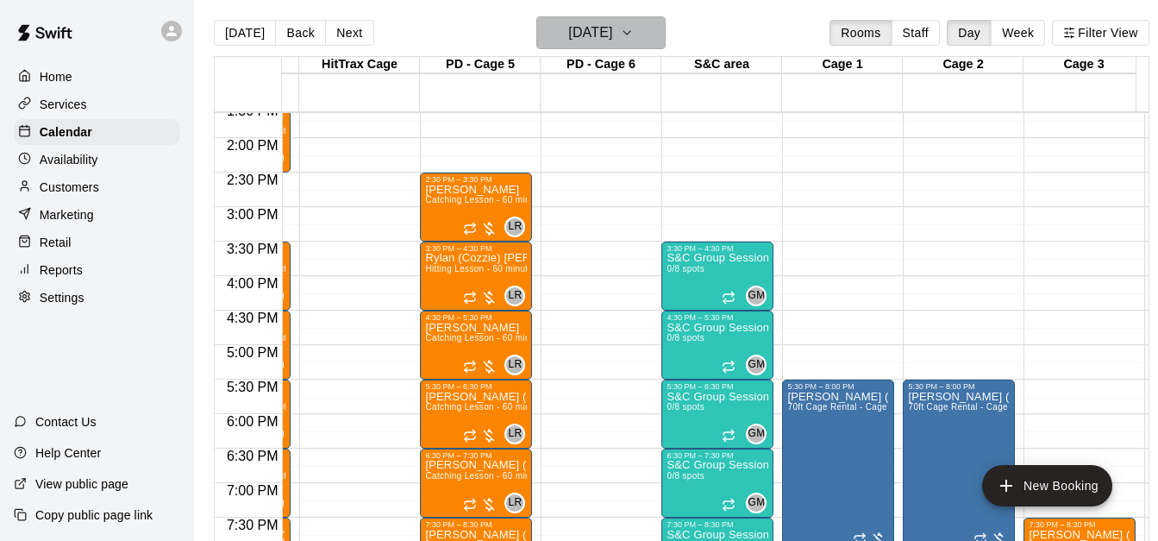
click at [658, 36] on button "[DATE]" at bounding box center [600, 32] width 129 height 33
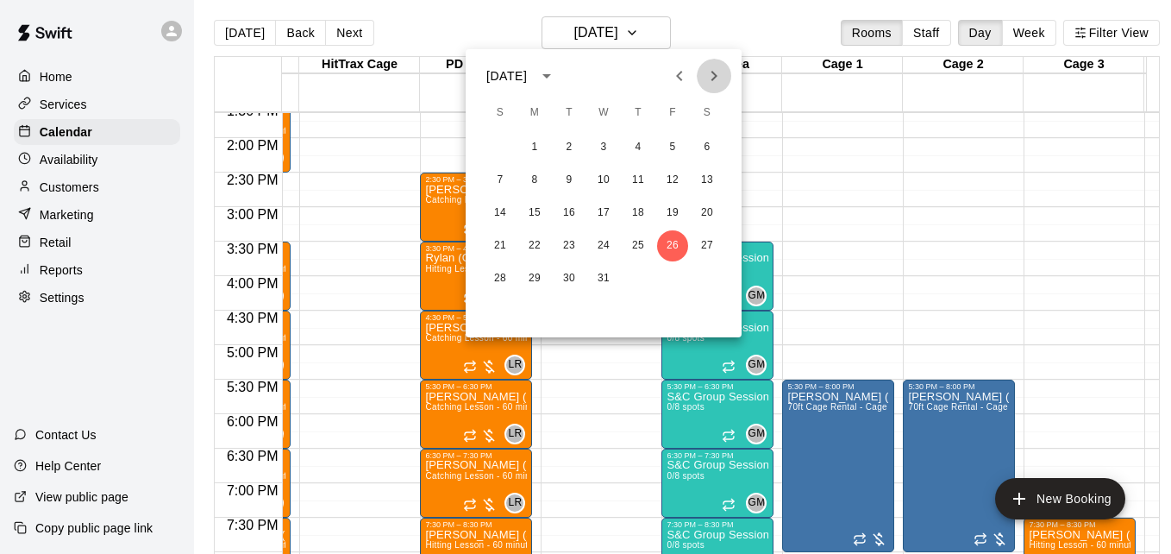
click at [704, 76] on icon "Next month" at bounding box center [714, 76] width 21 height 21
click at [679, 147] on button "2" at bounding box center [672, 147] width 31 height 31
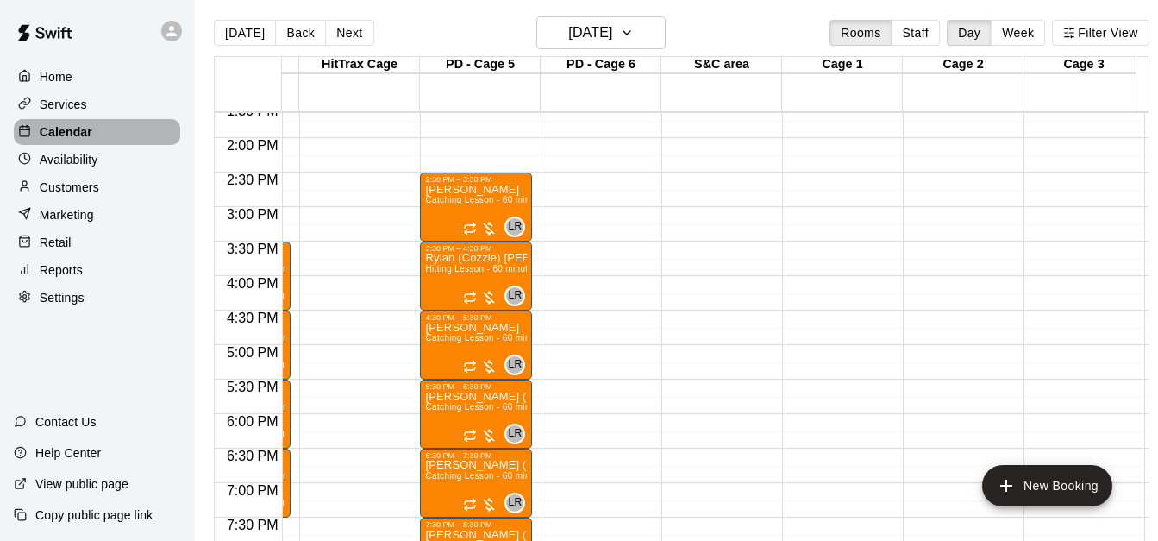
click at [80, 135] on p "Calendar" at bounding box center [66, 131] width 53 height 17
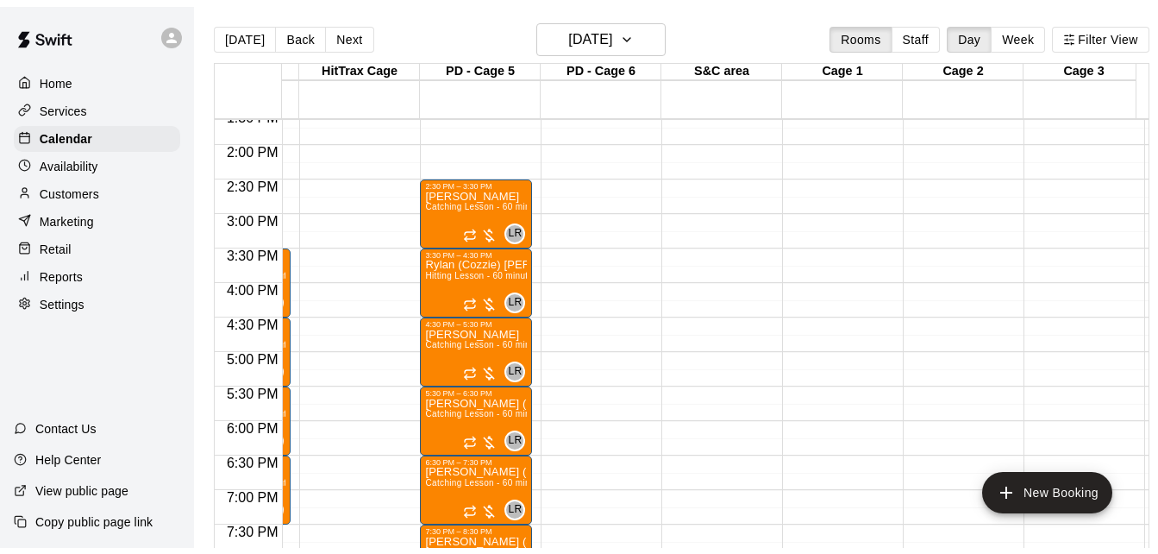
scroll to position [0, 0]
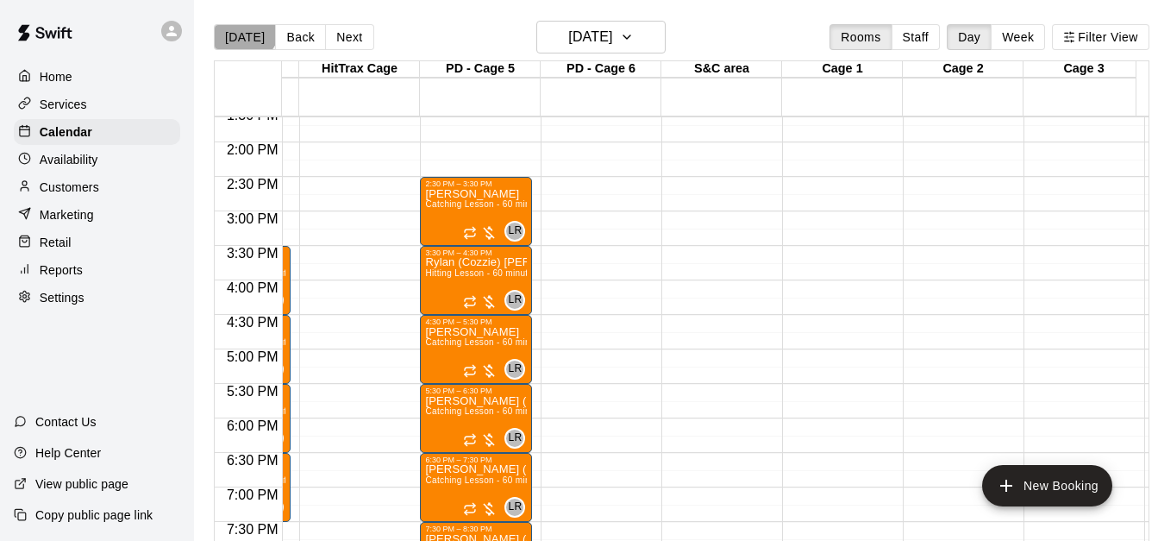
click at [242, 27] on button "[DATE]" at bounding box center [245, 37] width 62 height 26
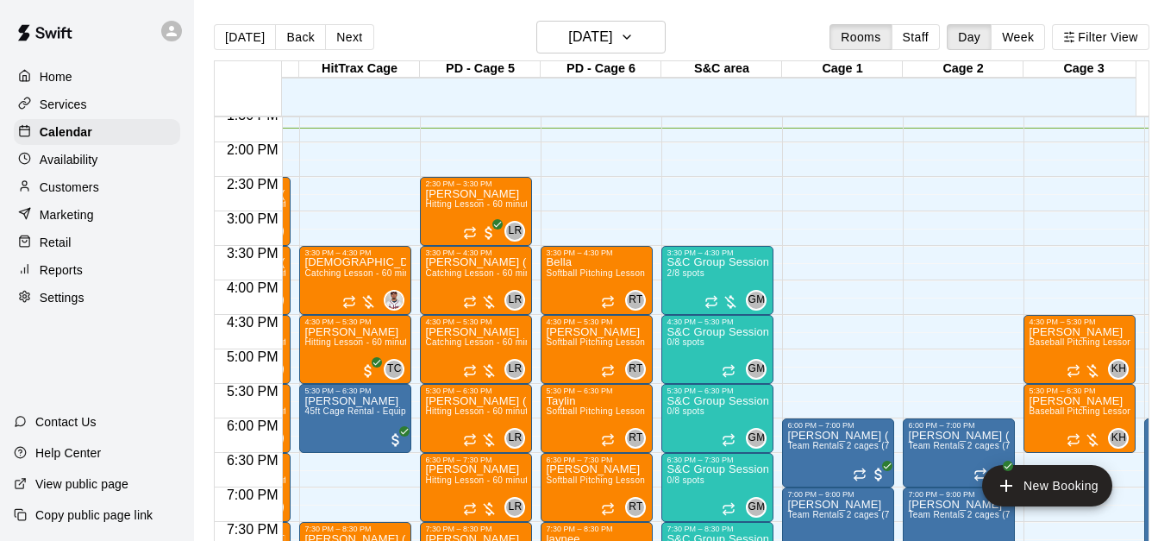
click at [124, 195] on div "Customers" at bounding box center [97, 187] width 166 height 26
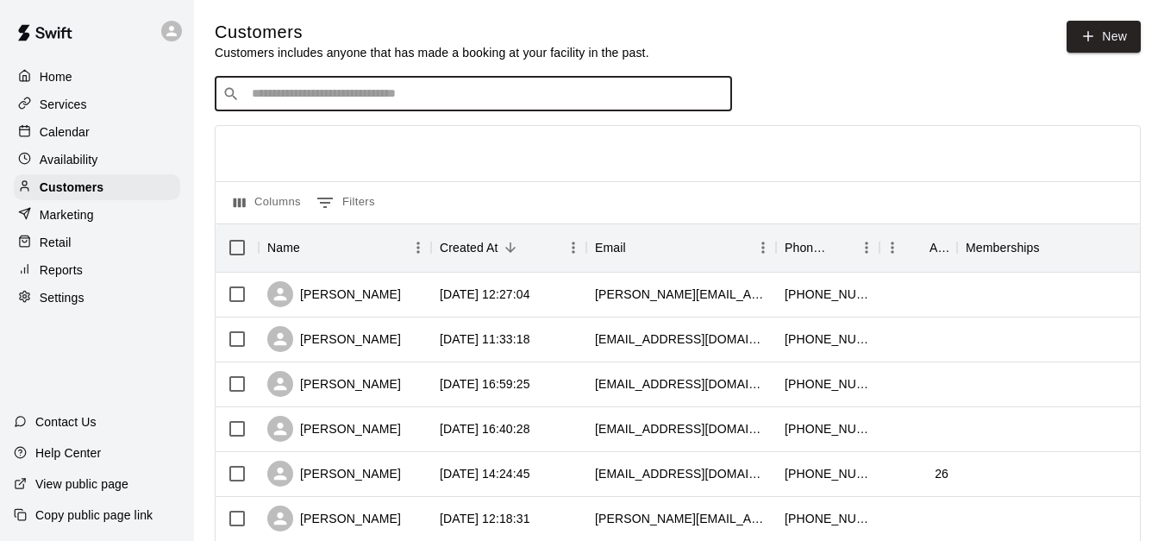
click at [288, 88] on input "Search customers by name or email" at bounding box center [486, 93] width 478 height 17
type input "****"
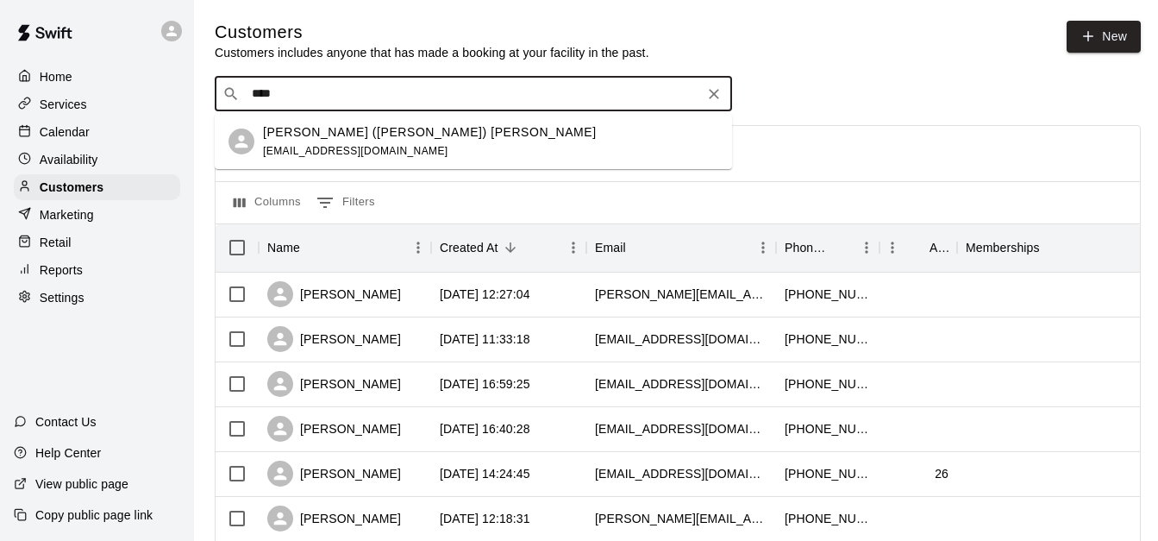
click at [416, 140] on div "[PERSON_NAME] ([PERSON_NAME]) [PERSON_NAME] [EMAIL_ADDRESS][DOMAIN_NAME]" at bounding box center [490, 141] width 455 height 37
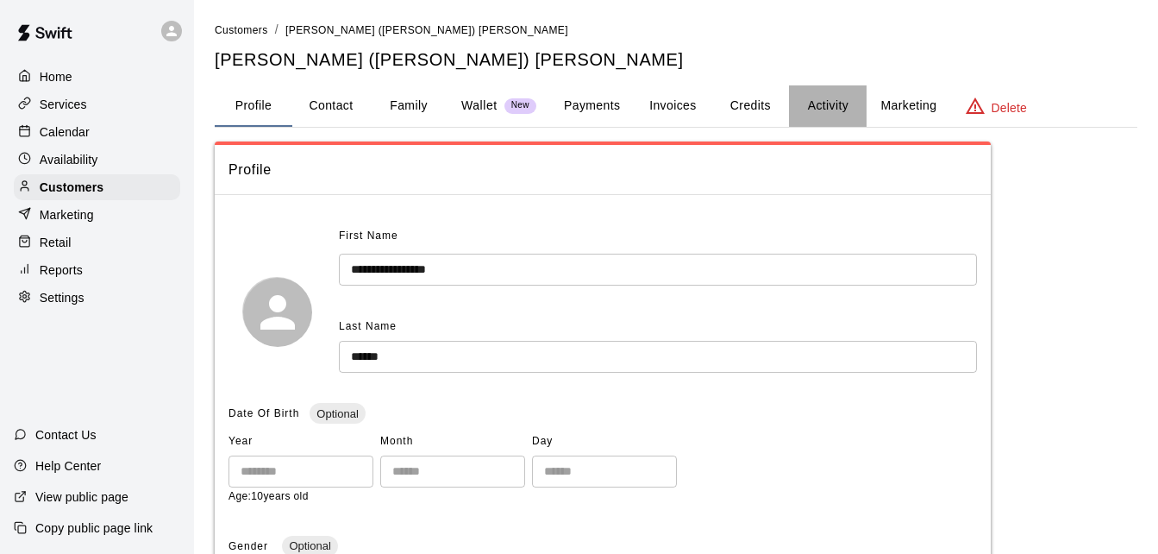
click at [826, 103] on button "Activity" at bounding box center [828, 105] width 78 height 41
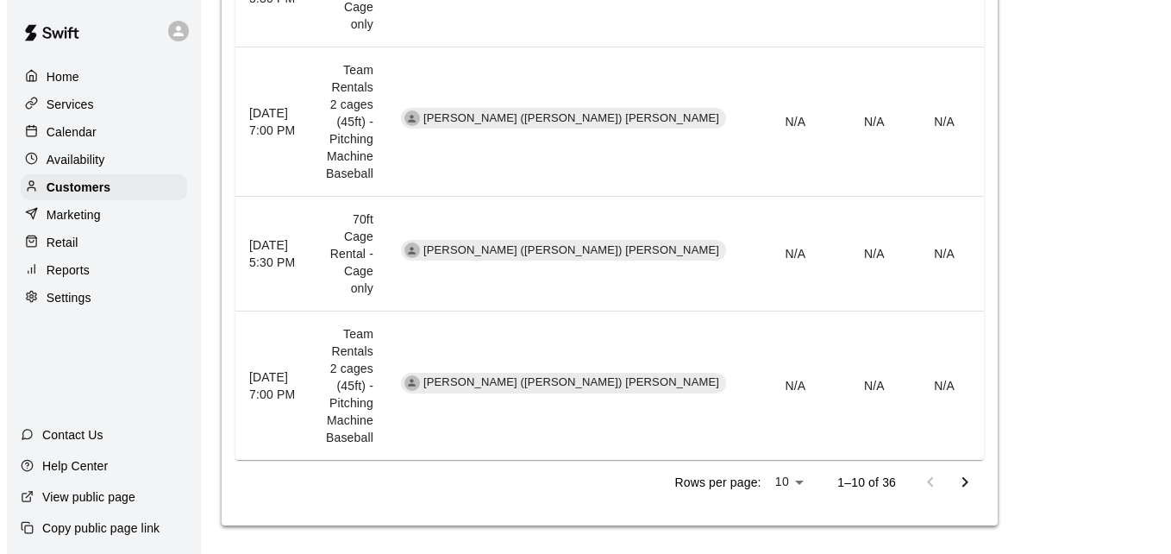
scroll to position [1310, 0]
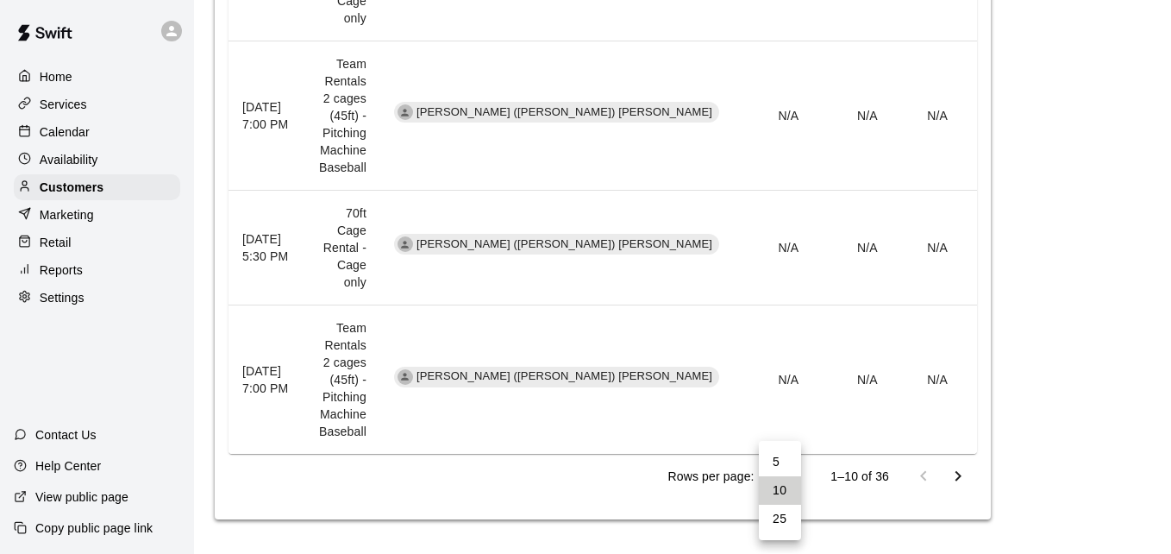
click at [792, 520] on li "25" at bounding box center [780, 518] width 42 height 28
type input "**"
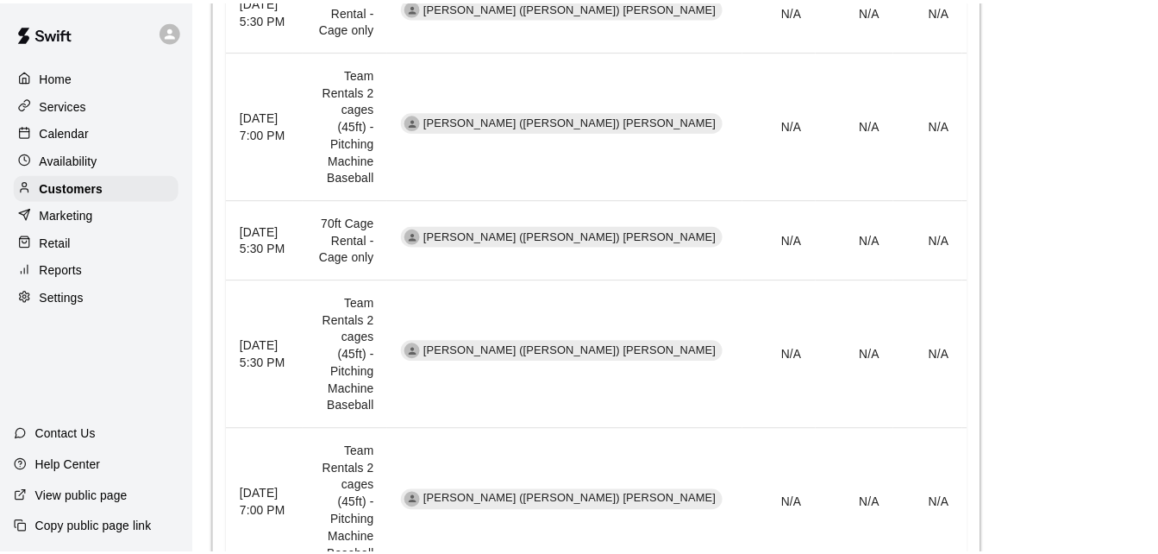
scroll to position [2582, 0]
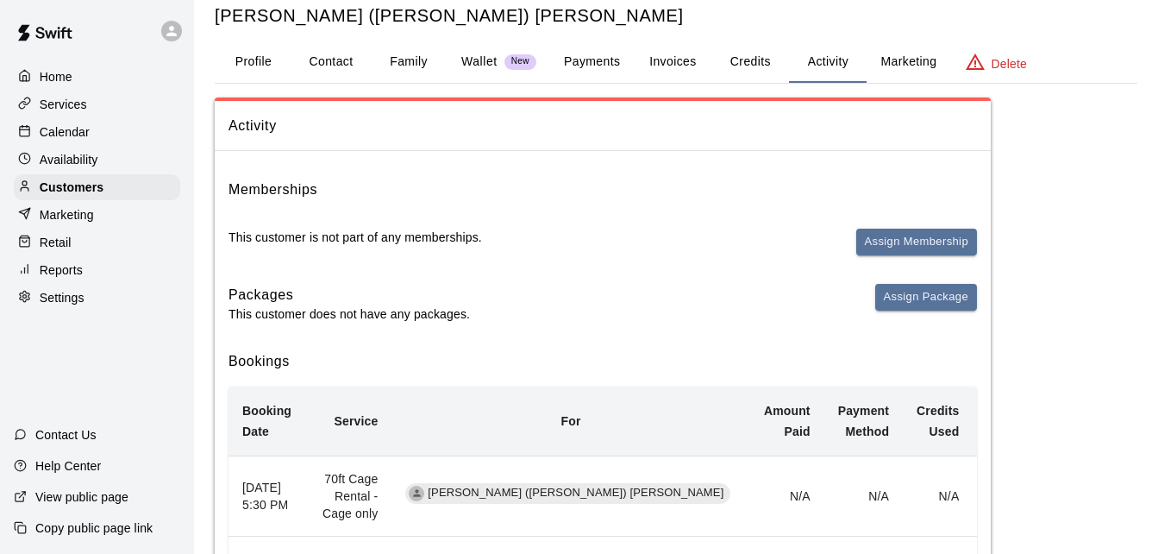
scroll to position [30, 0]
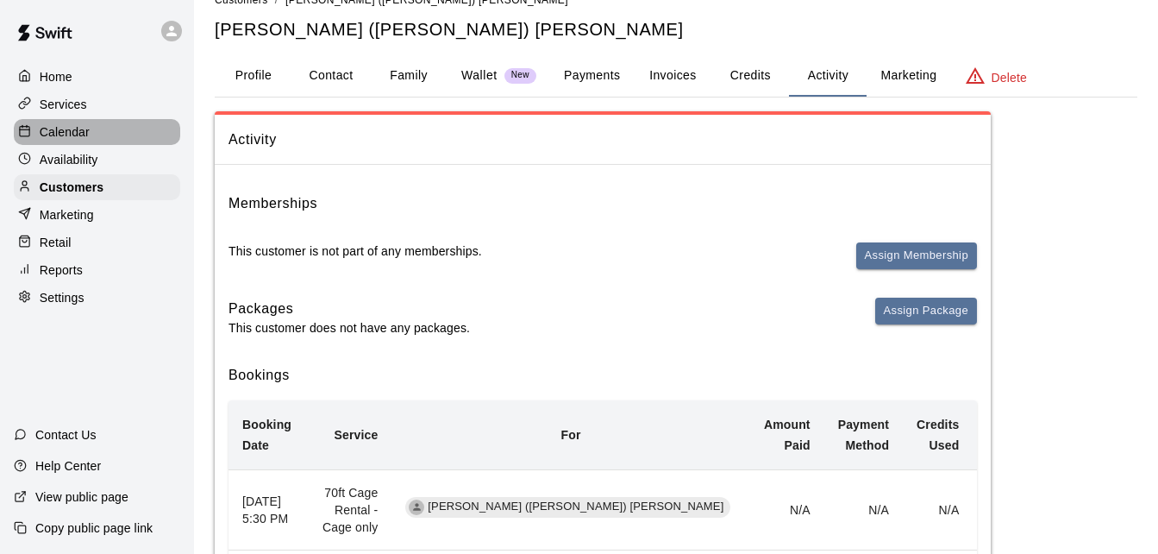
click at [124, 137] on div "Calendar" at bounding box center [97, 132] width 166 height 26
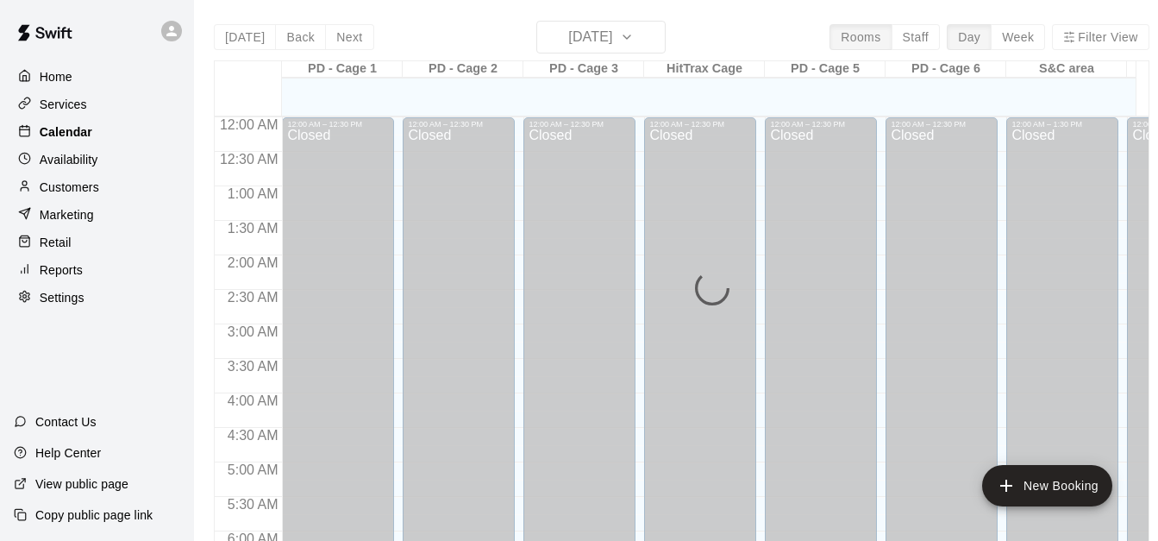
scroll to position [954, 0]
